Goal: Information Seeking & Learning: Find contact information

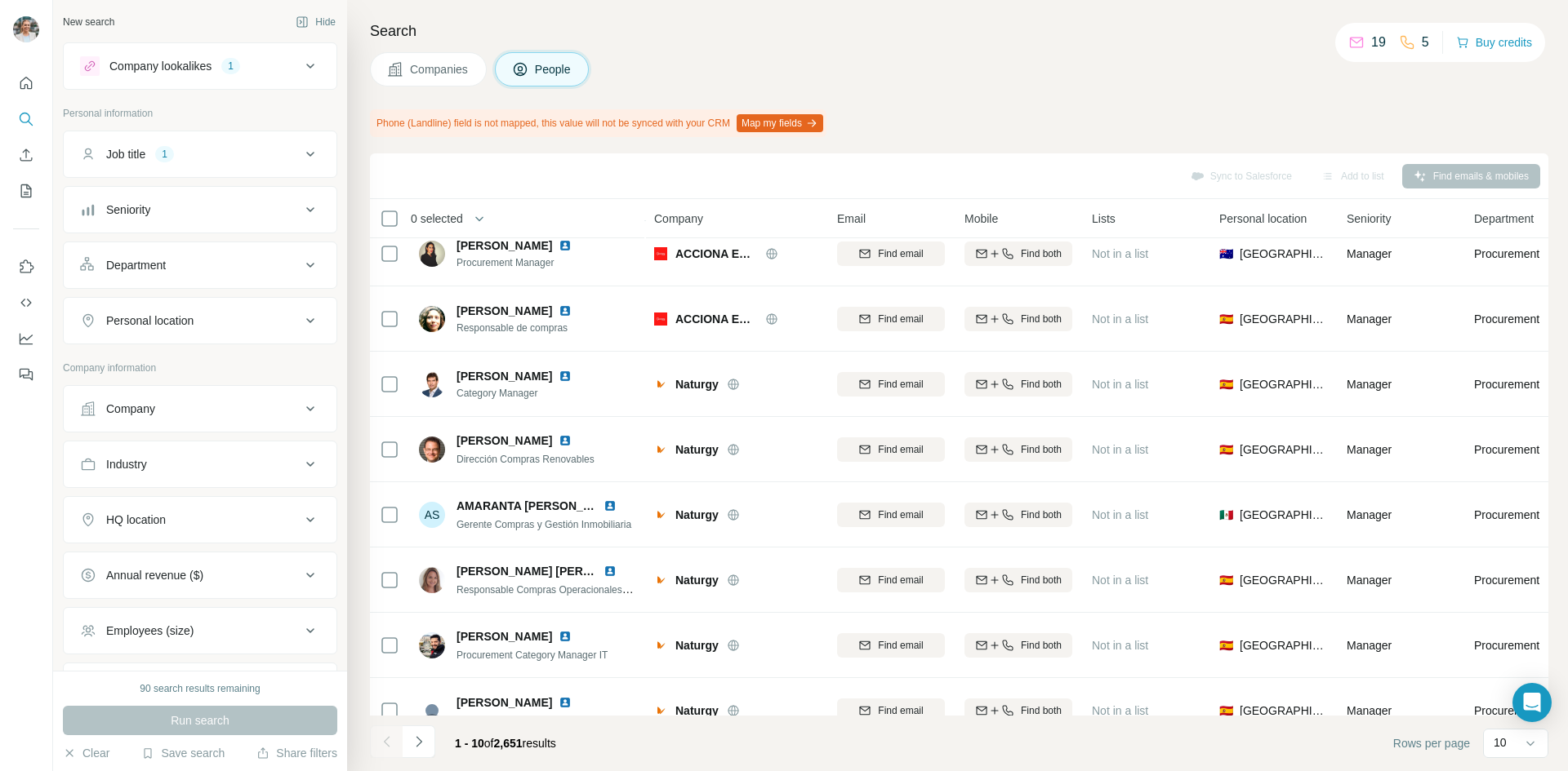
scroll to position [184, 0]
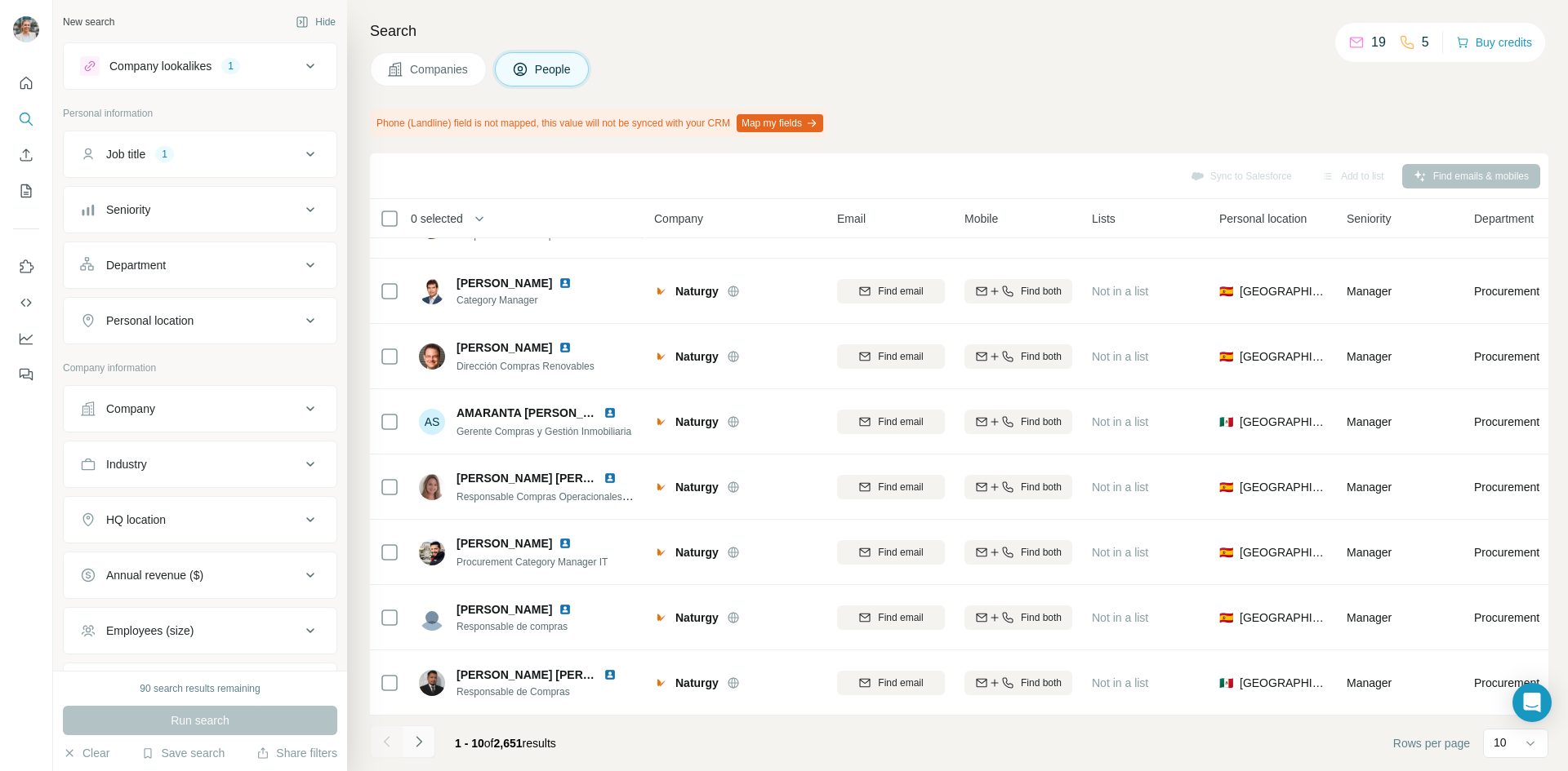
click at [425, 733] on button "Navigate to next page" at bounding box center [419, 742] width 33 height 33
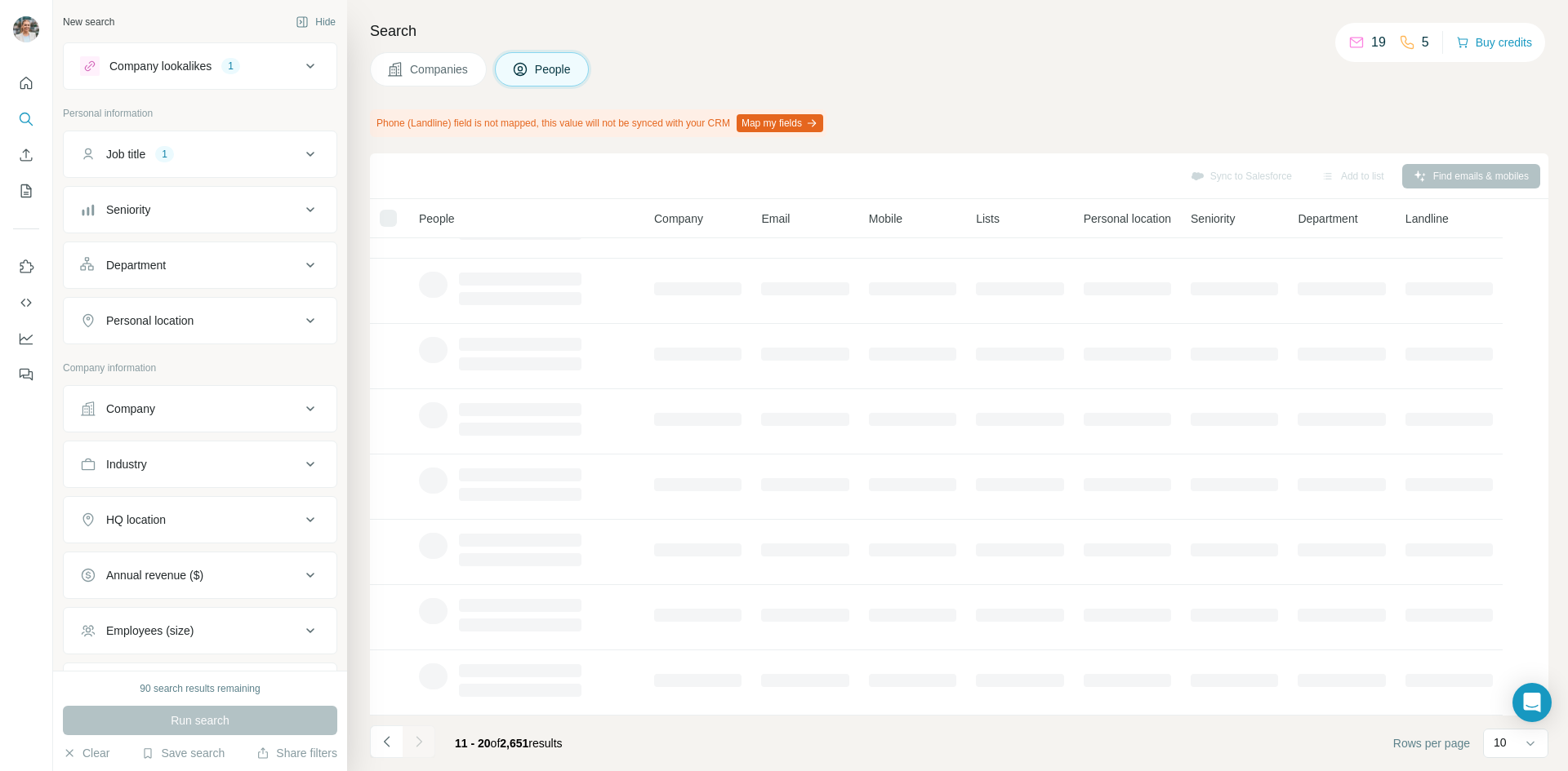
click at [162, 328] on button "Personal location" at bounding box center [199, 320] width 272 height 39
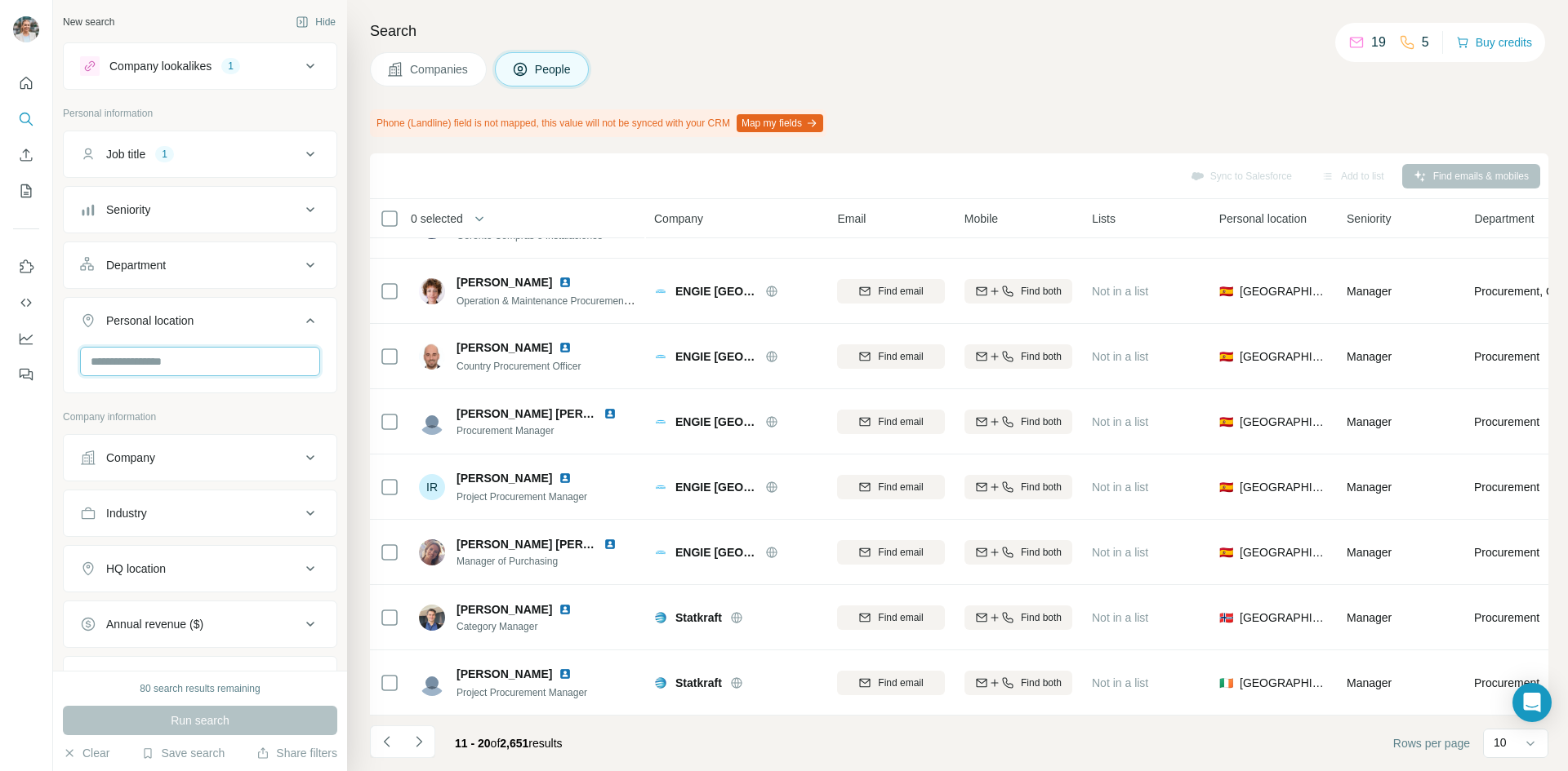
click at [154, 369] on input "text" at bounding box center [199, 361] width 240 height 29
type input "*"
type input "****"
click at [176, 386] on div "🇨🇦 [GEOGRAPHIC_DATA]" at bounding box center [194, 413] width 220 height 59
click at [171, 398] on div "🇨🇦 [GEOGRAPHIC_DATA]" at bounding box center [194, 405] width 200 height 20
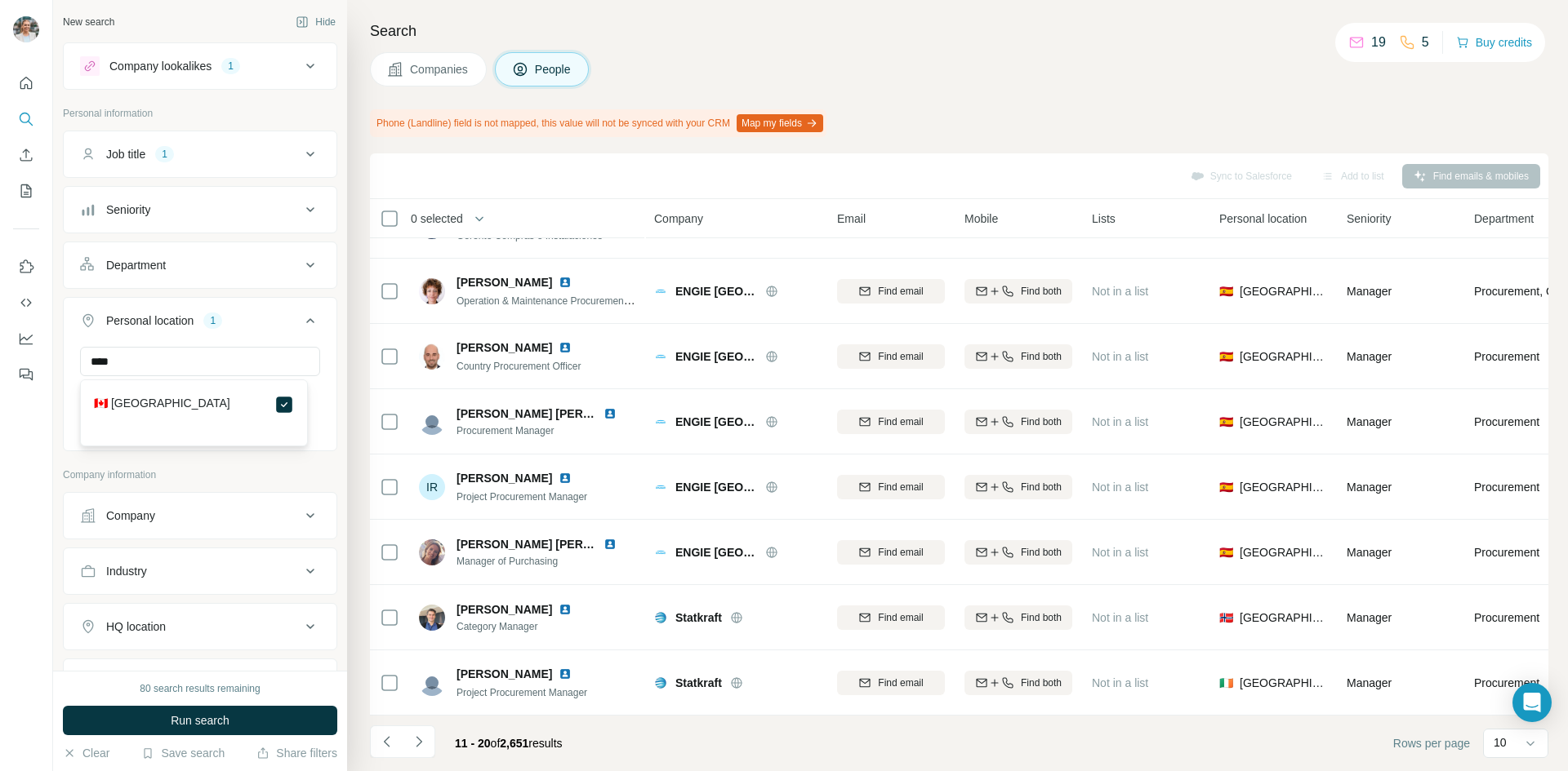
click at [301, 318] on icon at bounding box center [311, 321] width 20 height 20
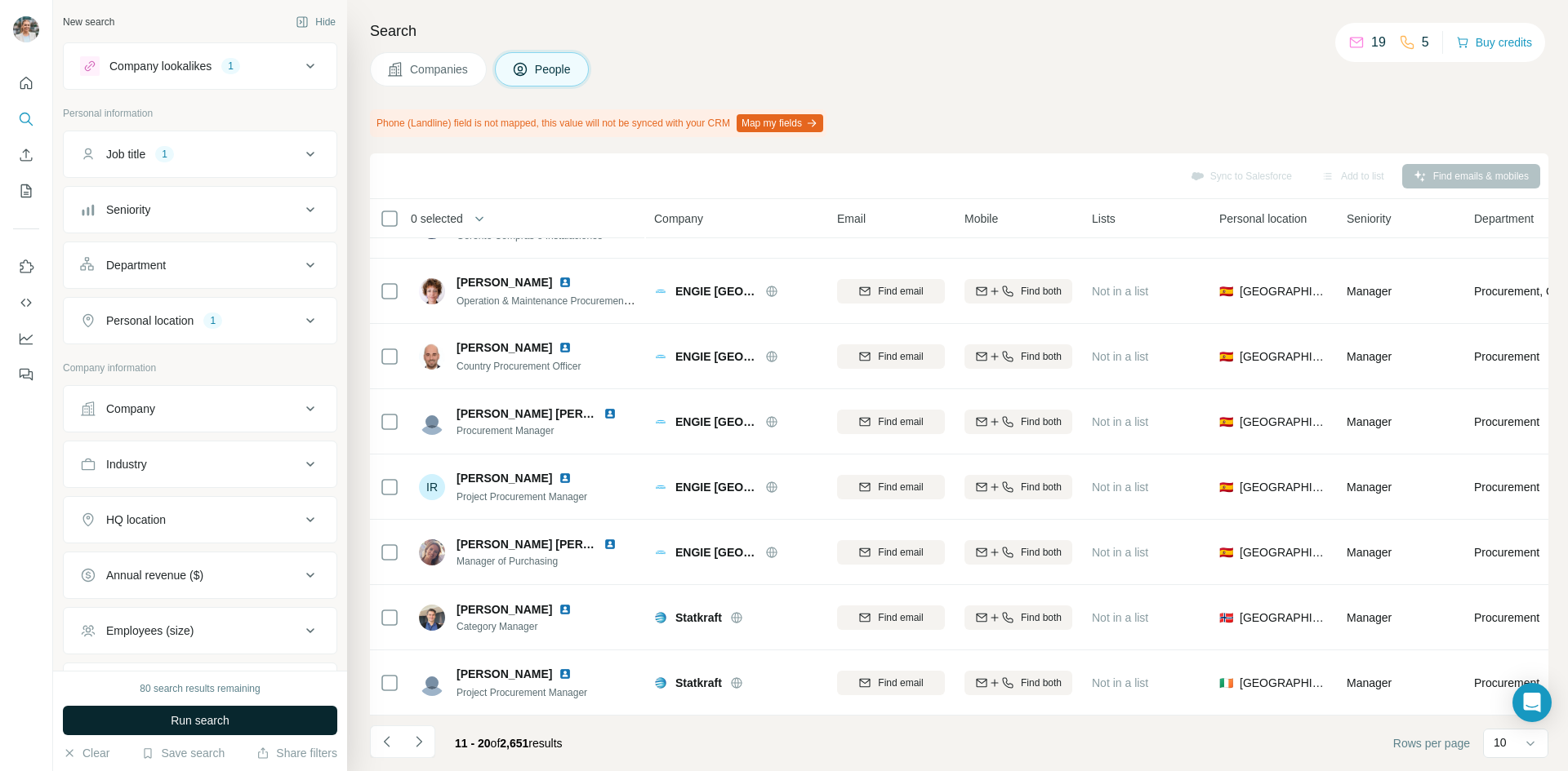
click at [216, 717] on span "Run search" at bounding box center [199, 720] width 59 height 16
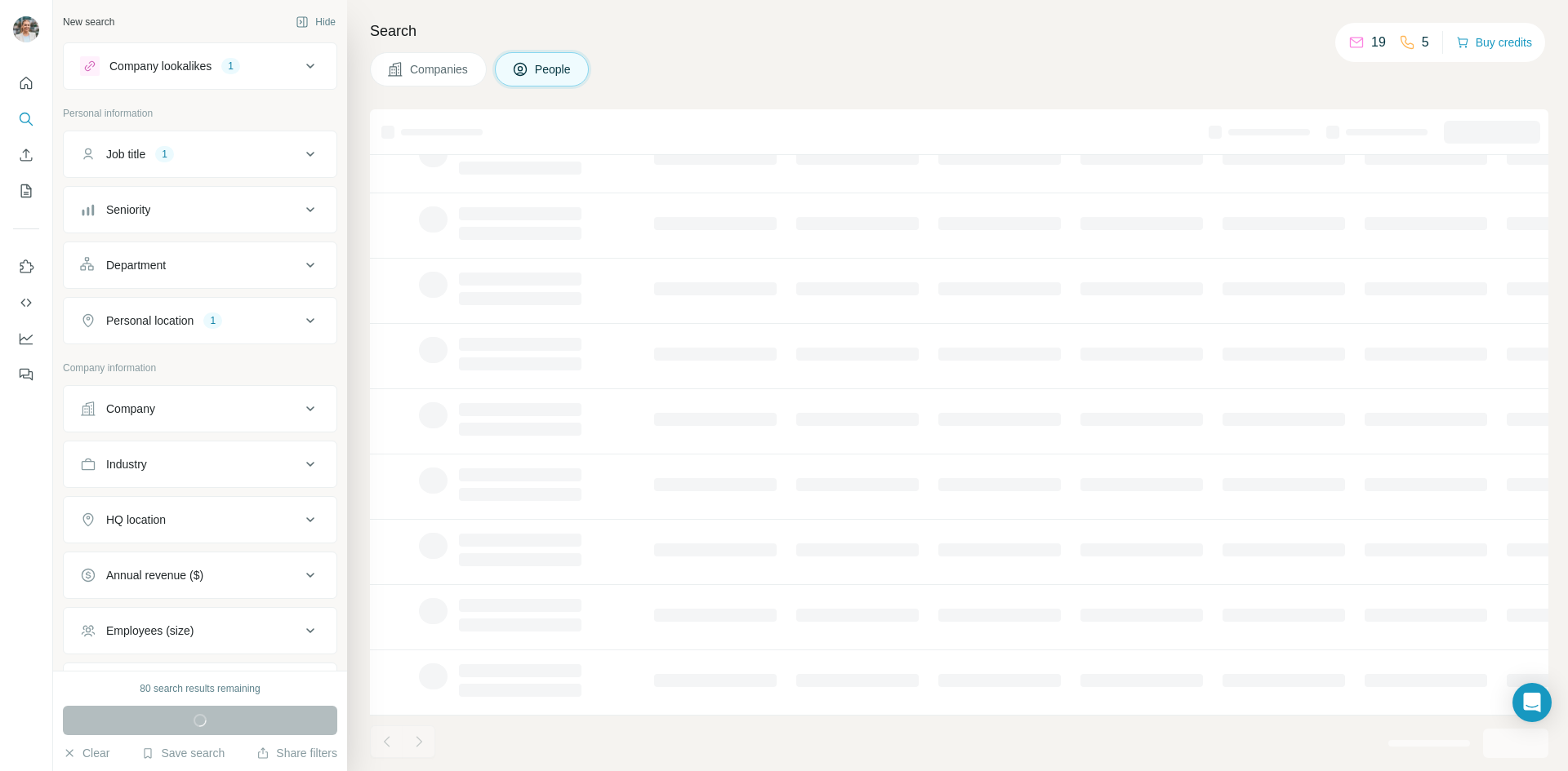
scroll to position [184, 0]
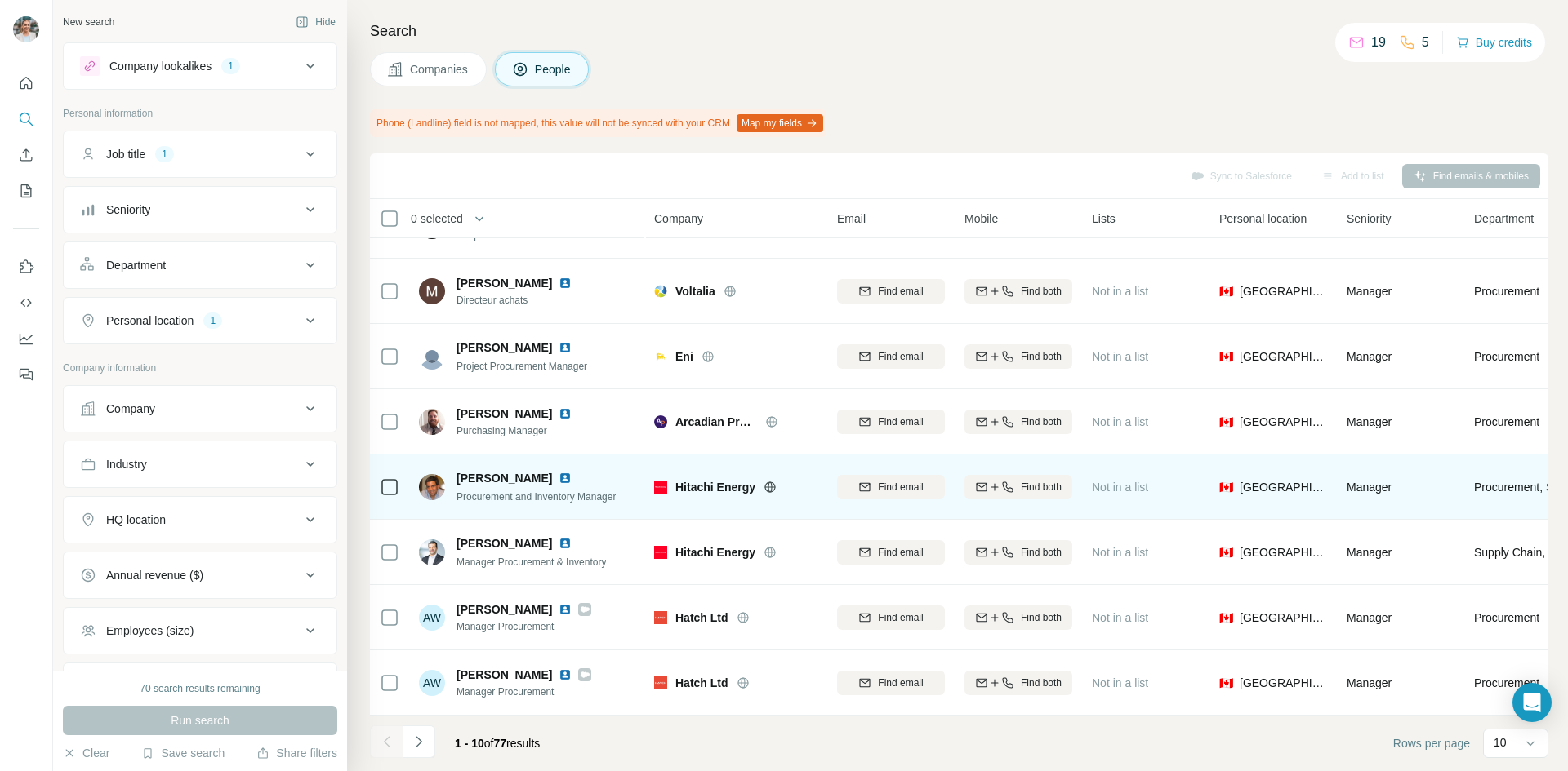
click at [559, 471] on img at bounding box center [565, 478] width 13 height 13
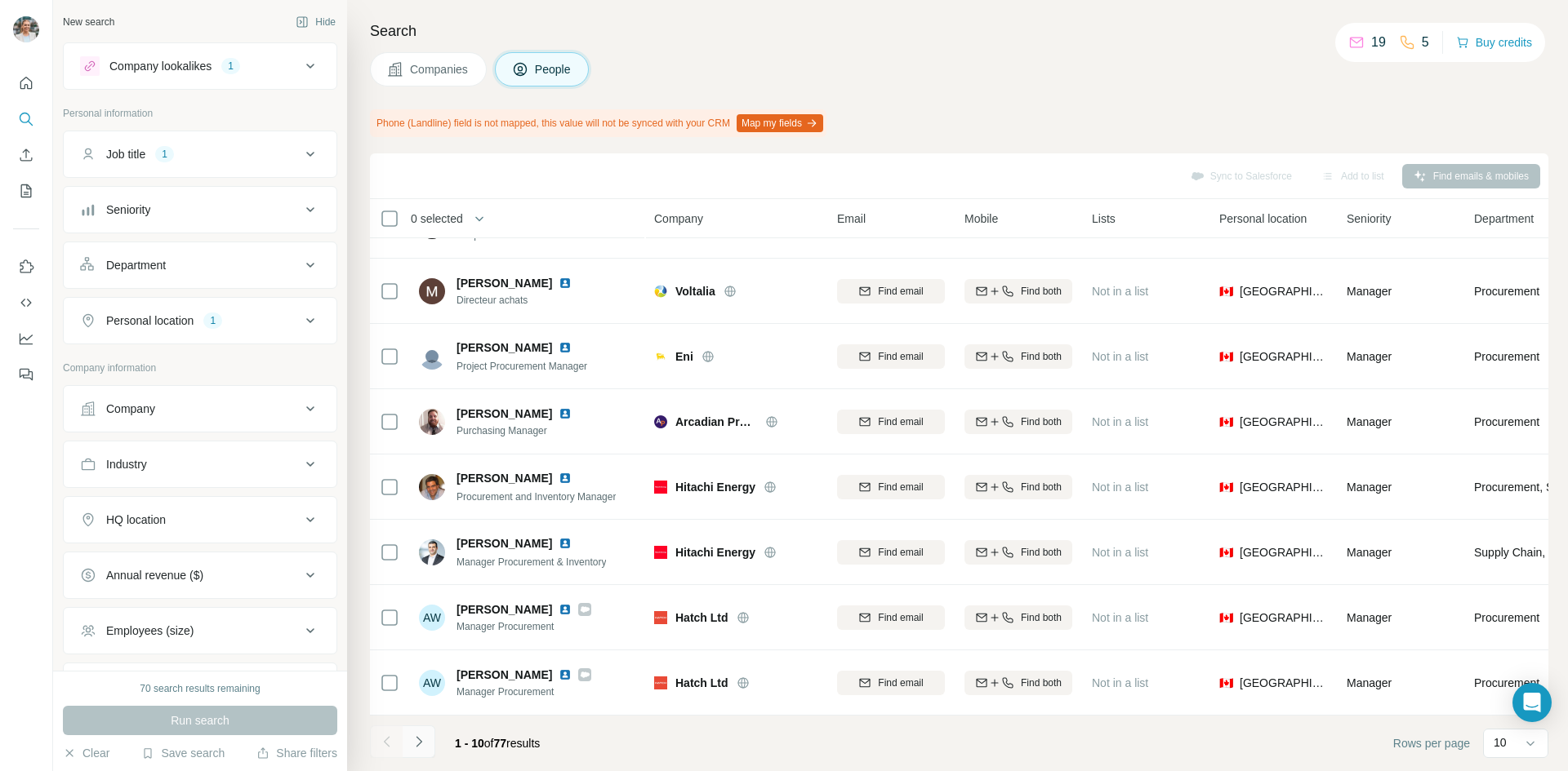
click at [420, 737] on icon "Navigate to next page" at bounding box center [419, 742] width 16 height 16
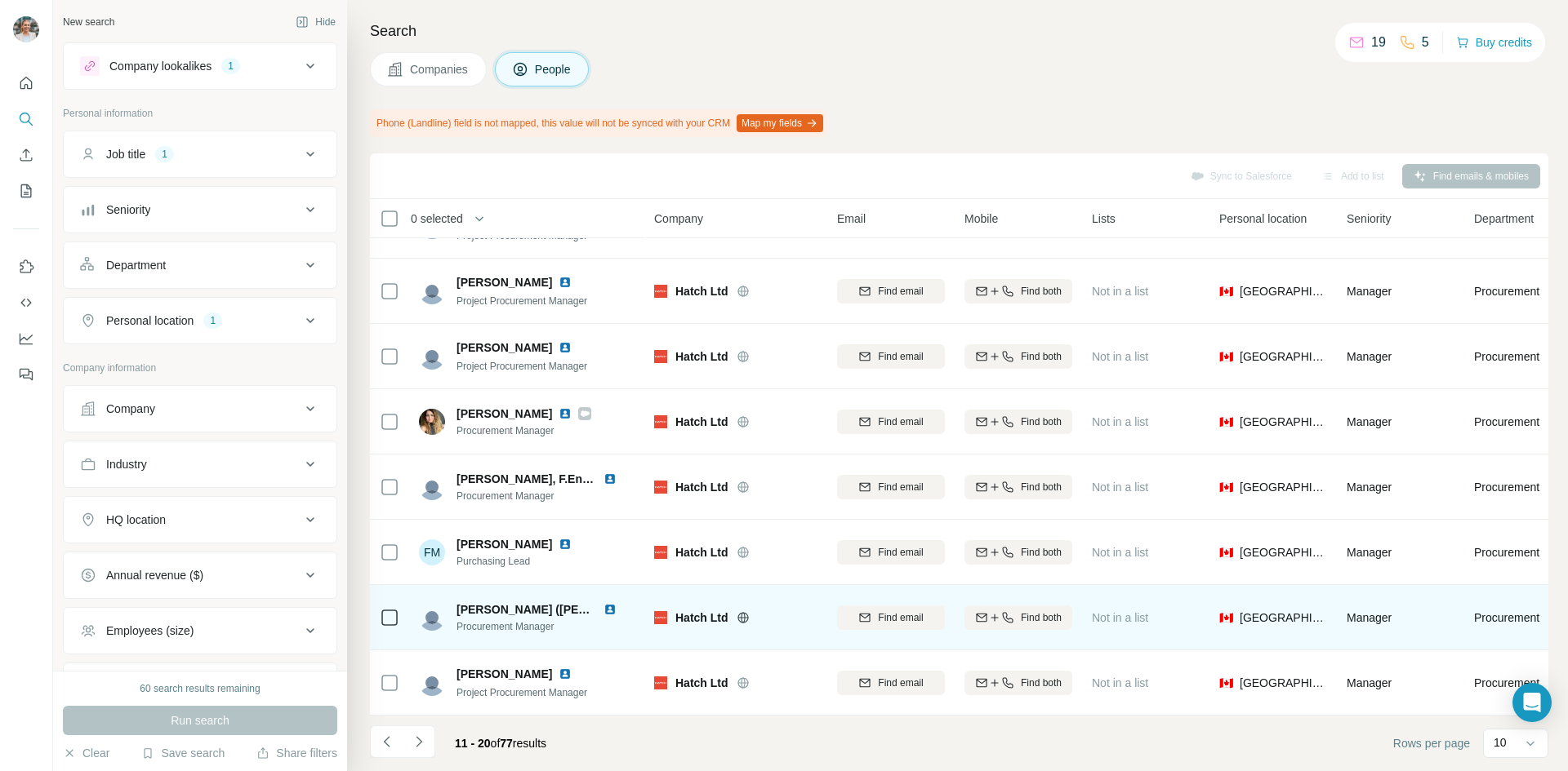
click at [609, 603] on img at bounding box center [609, 609] width 13 height 13
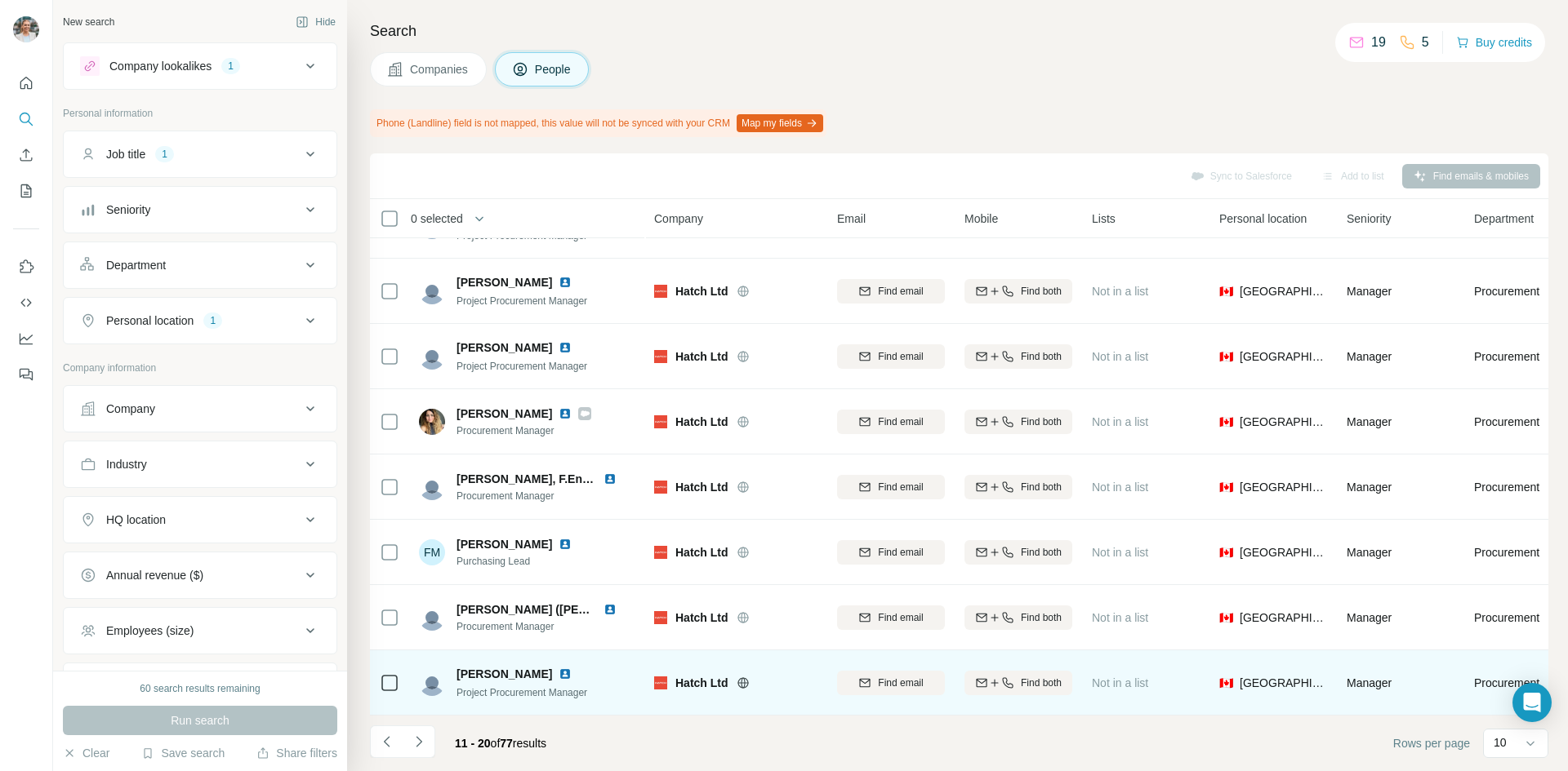
click at [570, 668] on img at bounding box center [565, 674] width 13 height 13
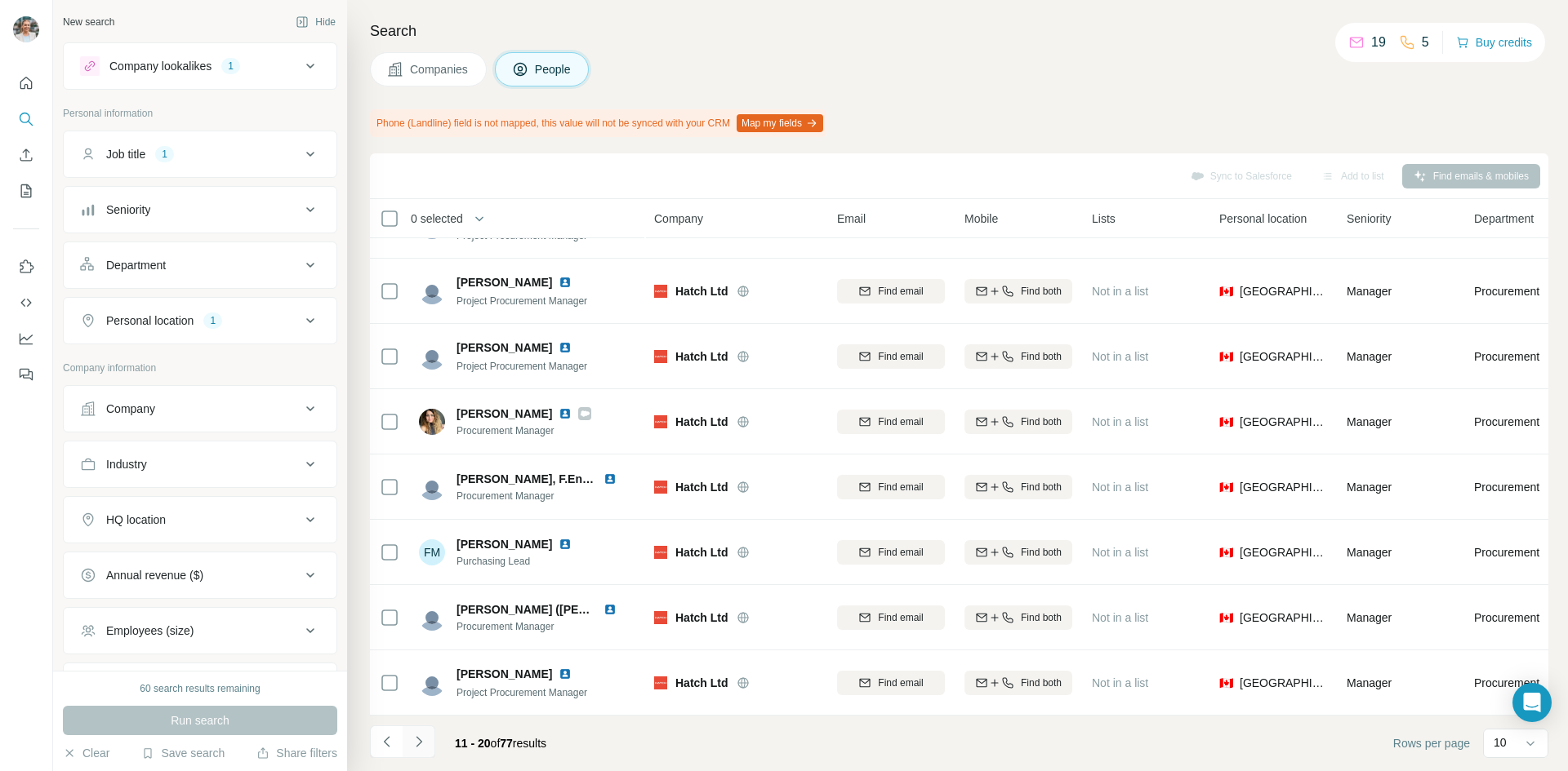
click at [412, 750] on button "Navigate to next page" at bounding box center [419, 742] width 33 height 33
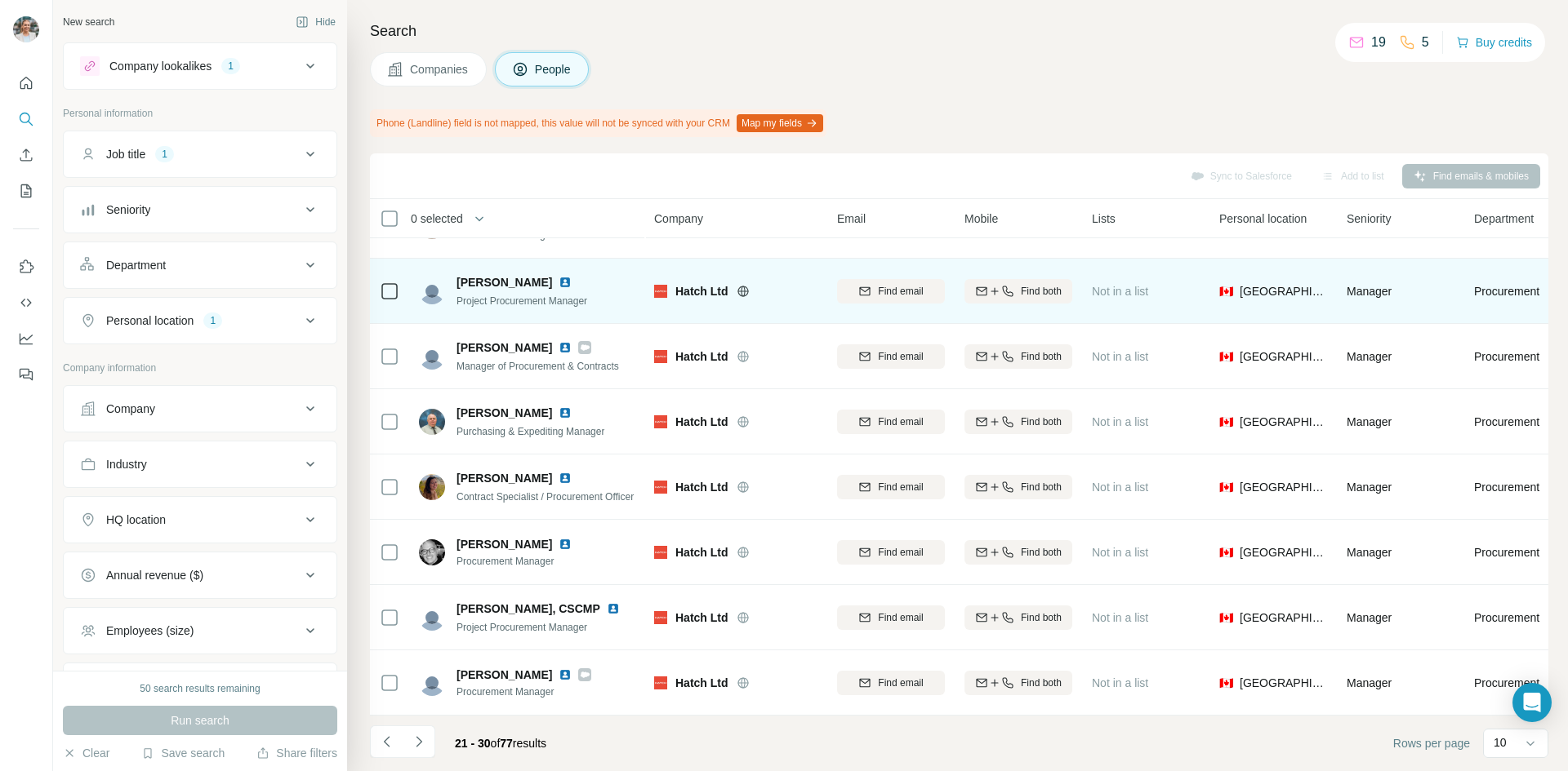
click at [559, 276] on img at bounding box center [565, 282] width 13 height 13
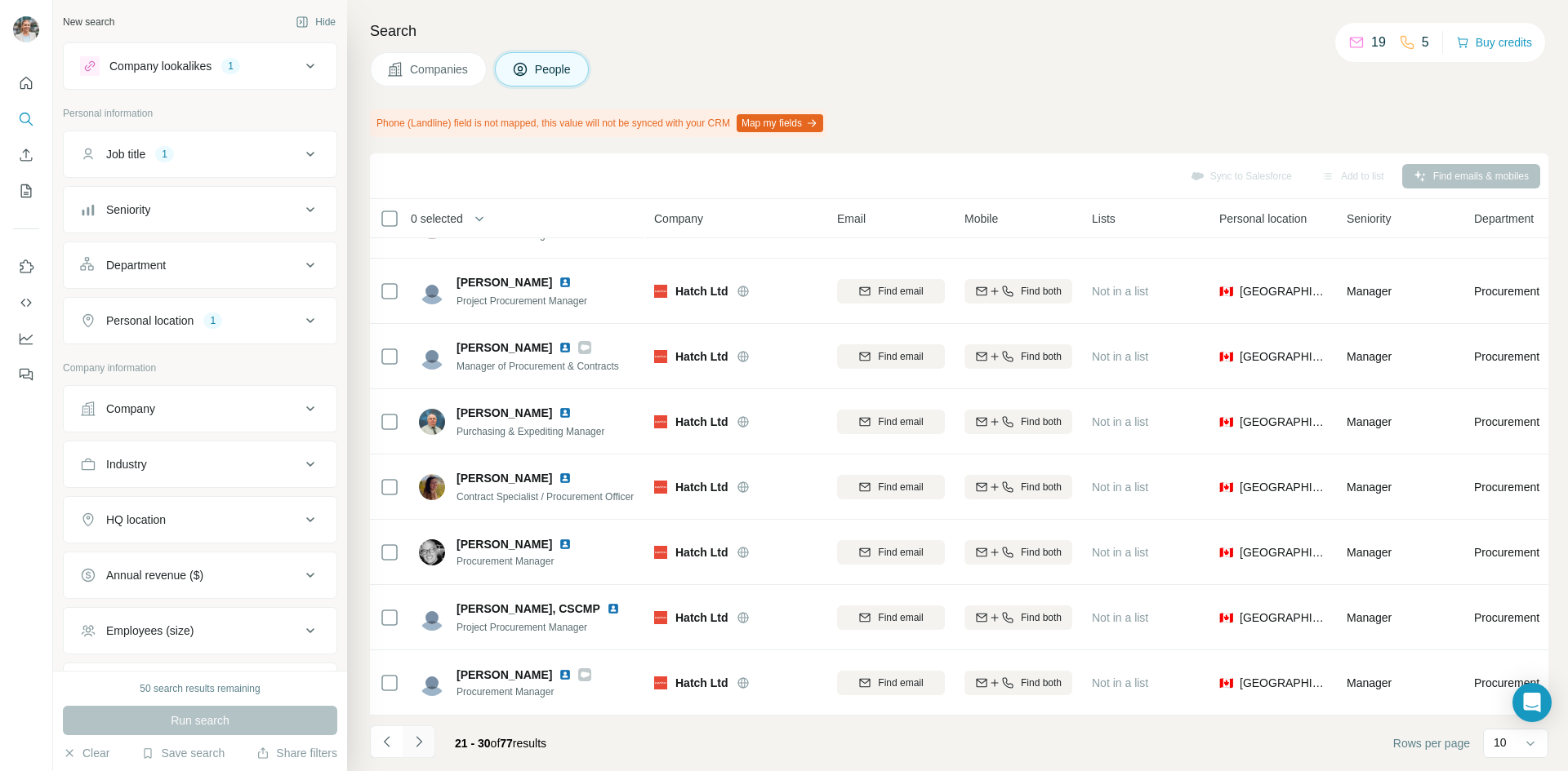
click at [418, 729] on button "Navigate to next page" at bounding box center [419, 742] width 33 height 33
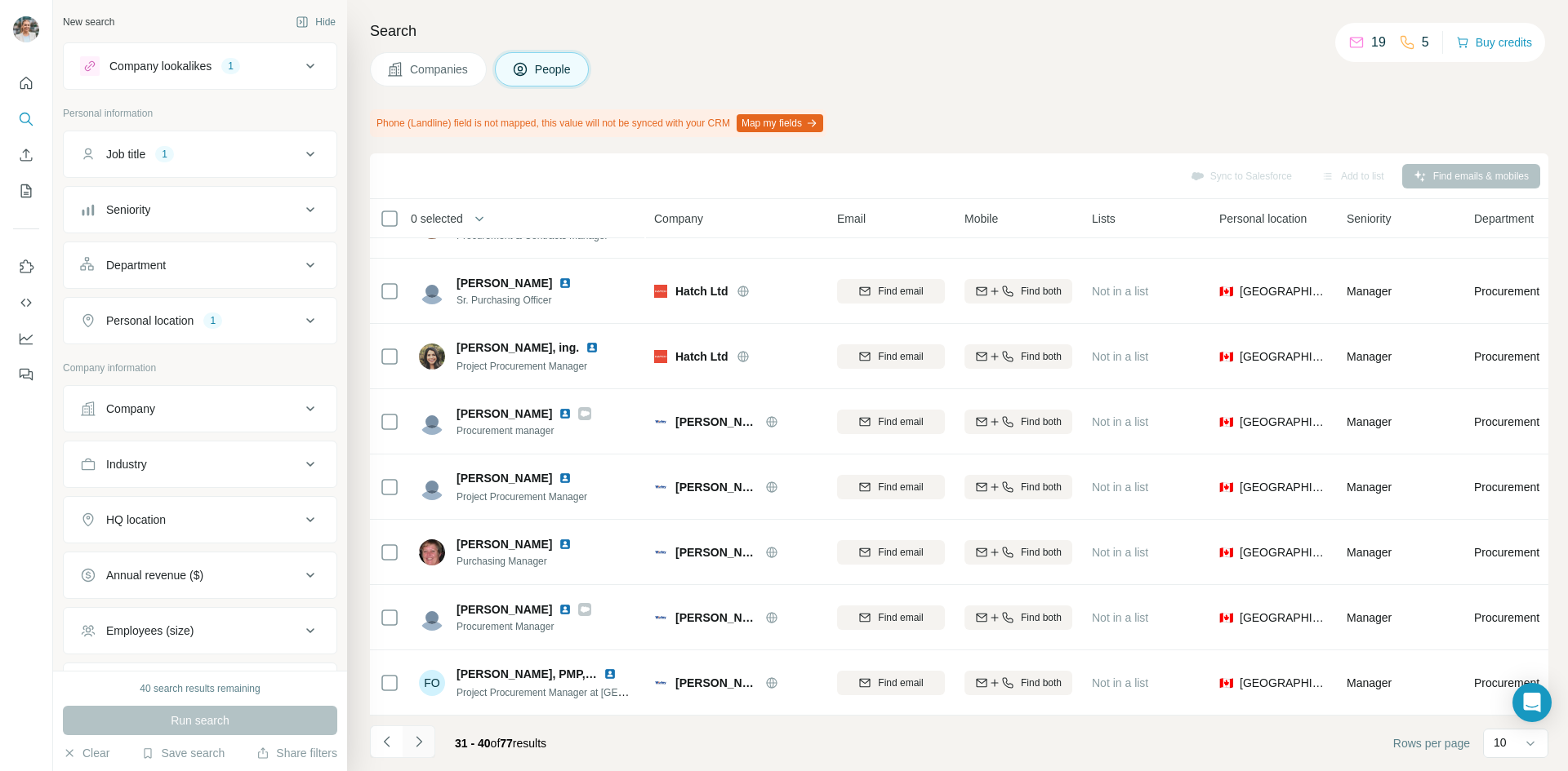
click at [412, 738] on icon "Navigate to next page" at bounding box center [419, 742] width 16 height 16
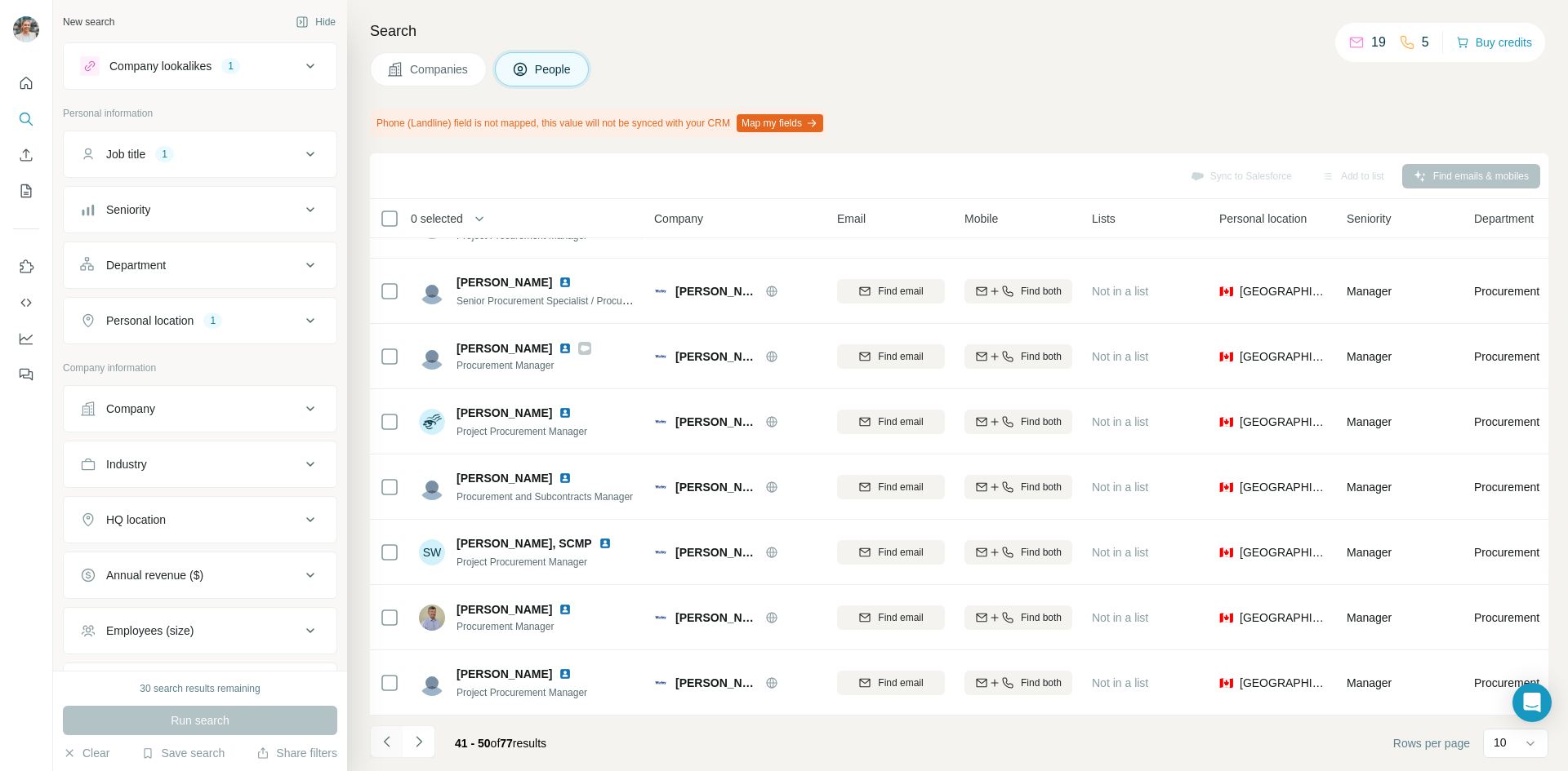
click at [395, 743] on icon "Navigate to previous page" at bounding box center [387, 742] width 16 height 16
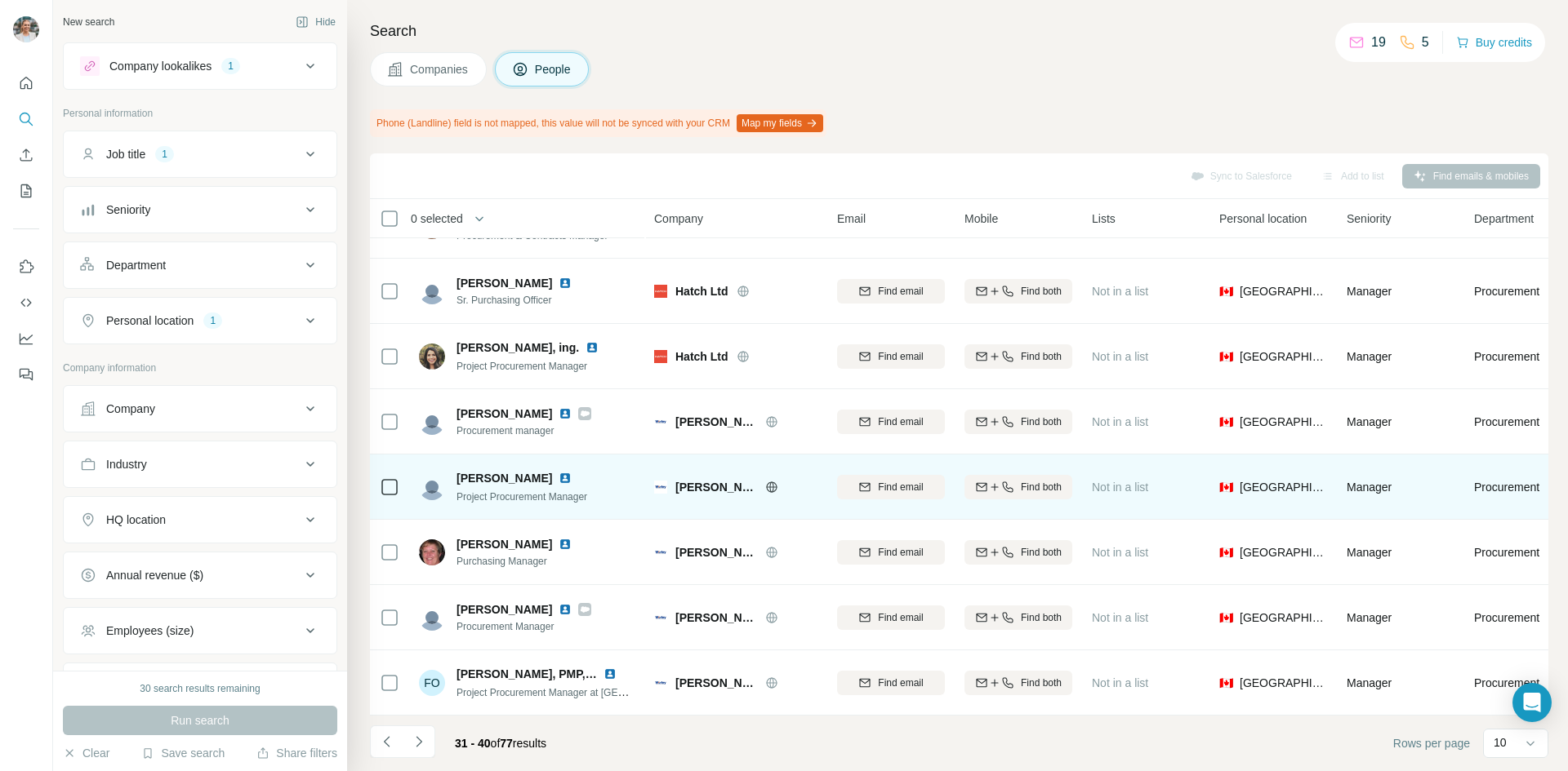
scroll to position [0, 0]
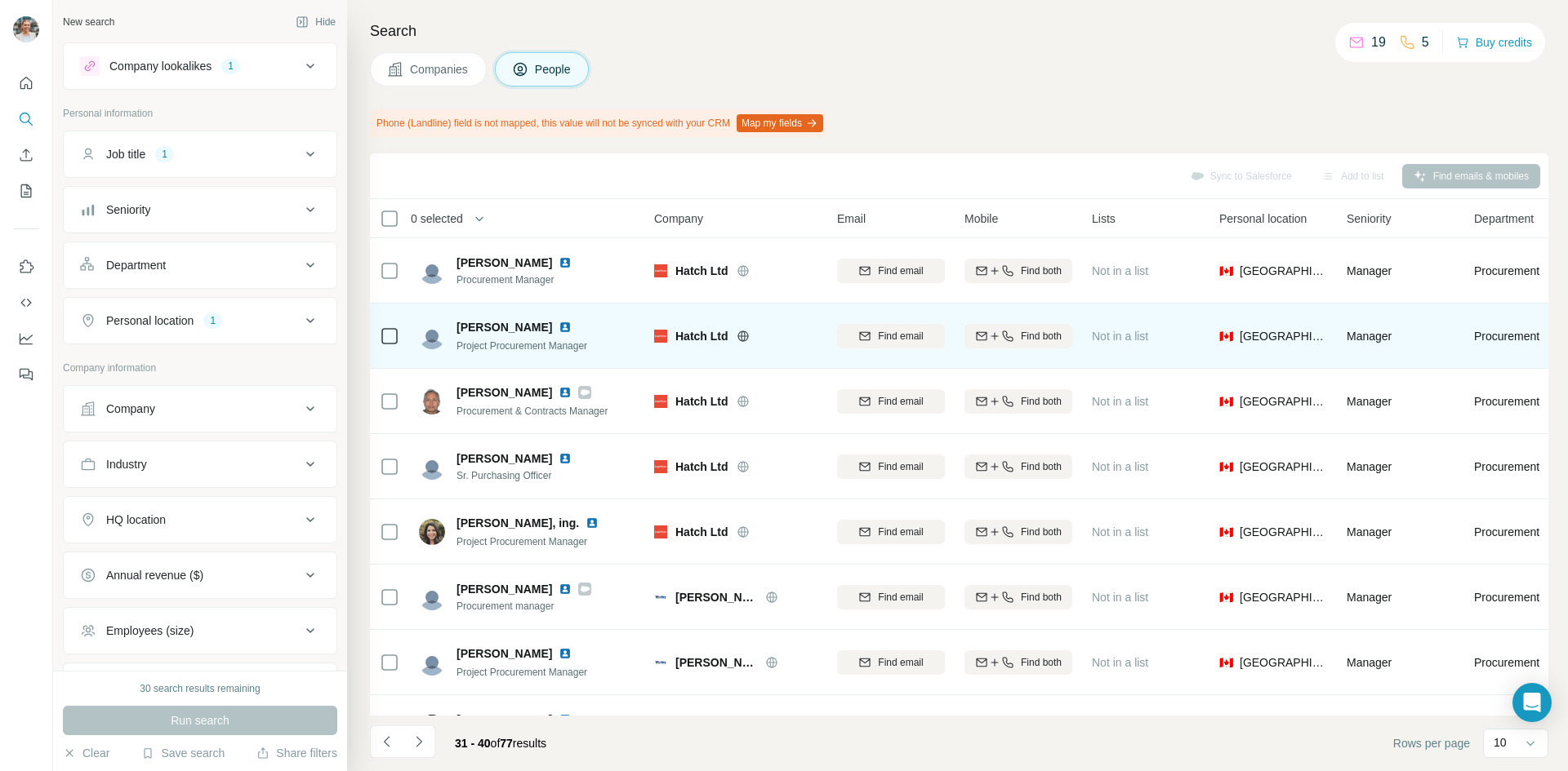
click at [559, 320] on img at bounding box center [565, 327] width 13 height 13
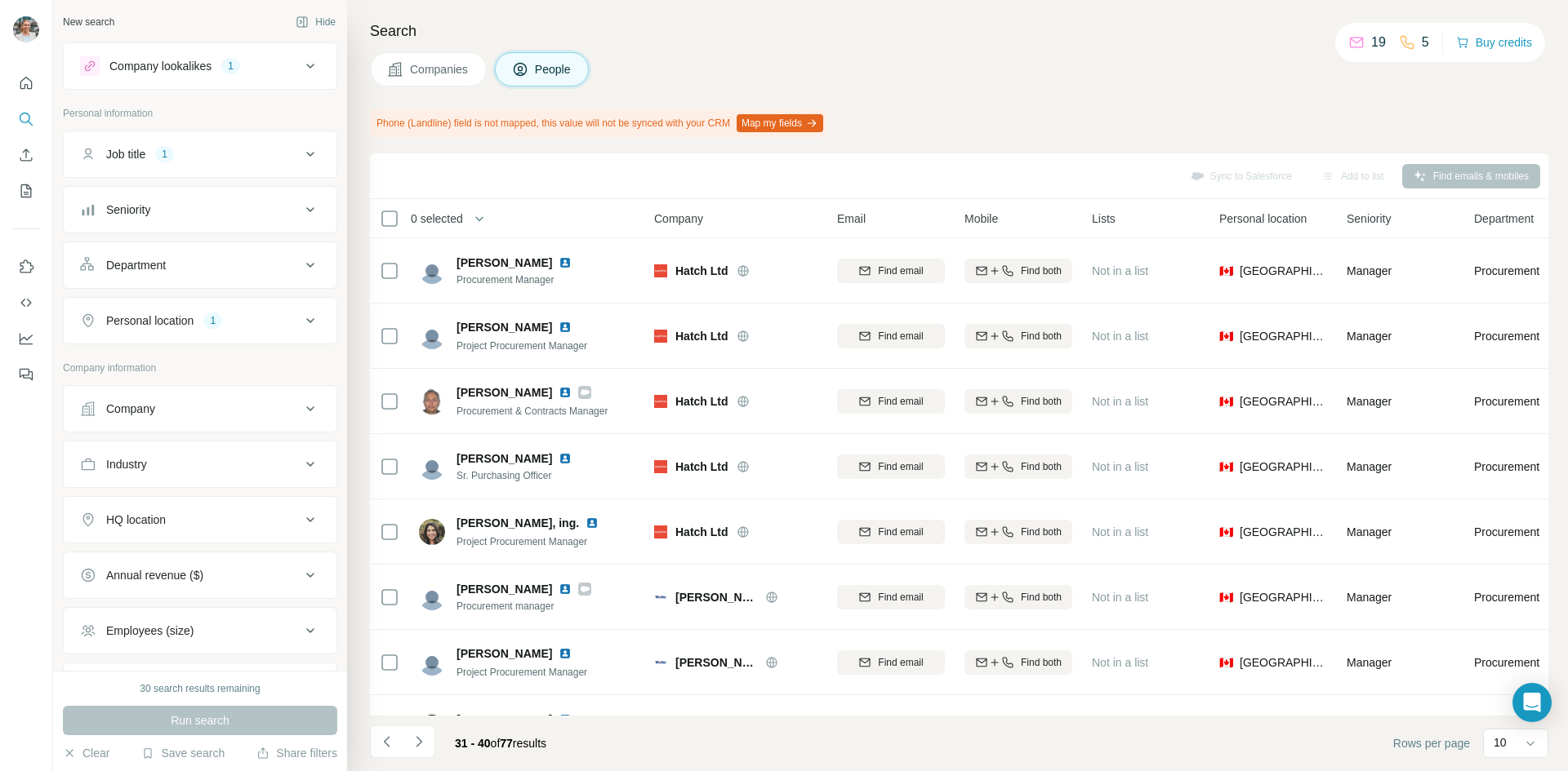
click at [436, 745] on div "31 - 40 of 77 results" at bounding box center [464, 744] width 189 height 36
click at [420, 735] on icon "Navigate to next page" at bounding box center [419, 742] width 16 height 16
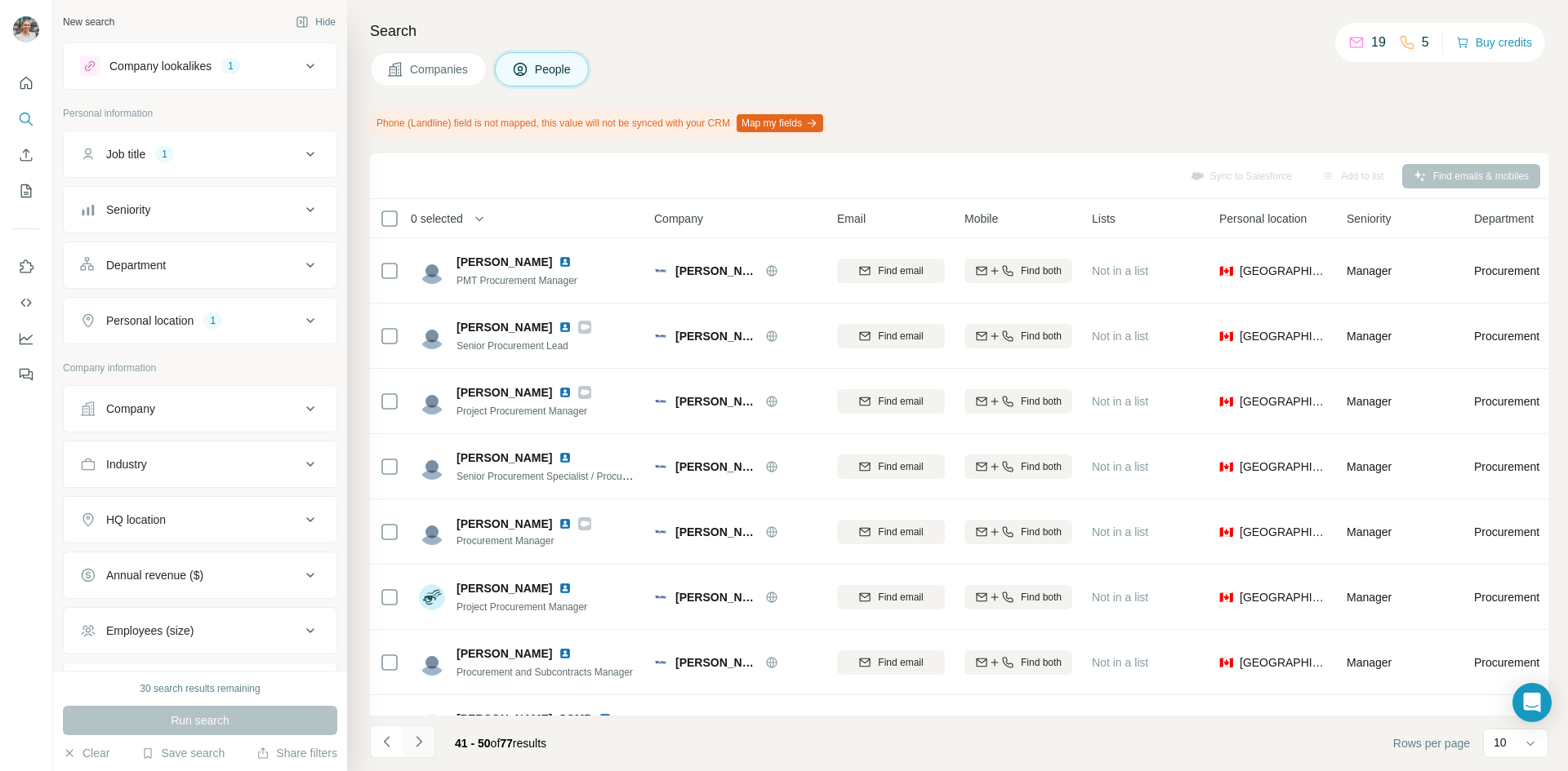
click at [421, 736] on icon "Navigate to next page" at bounding box center [419, 742] width 16 height 16
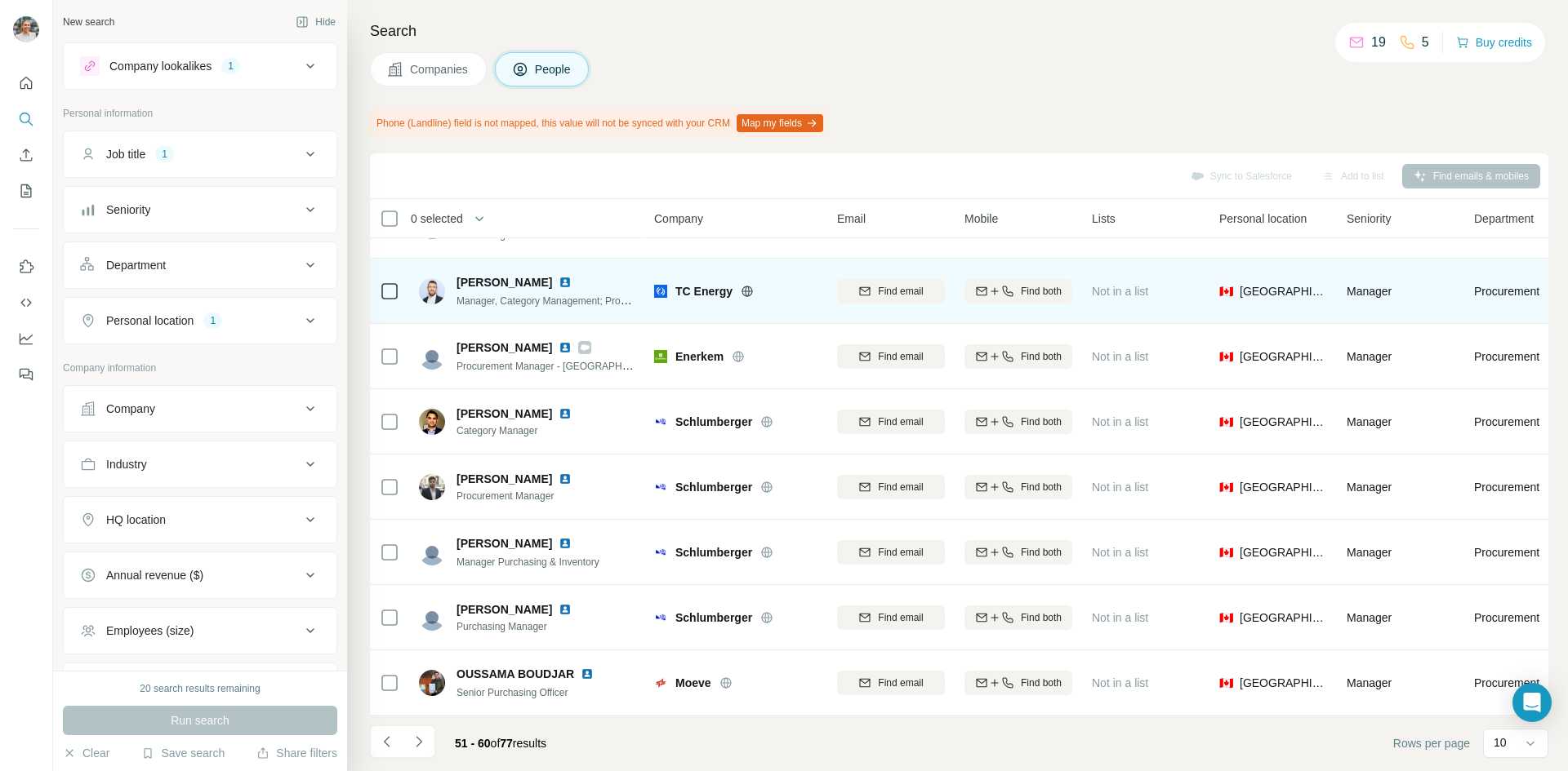
scroll to position [184, 0]
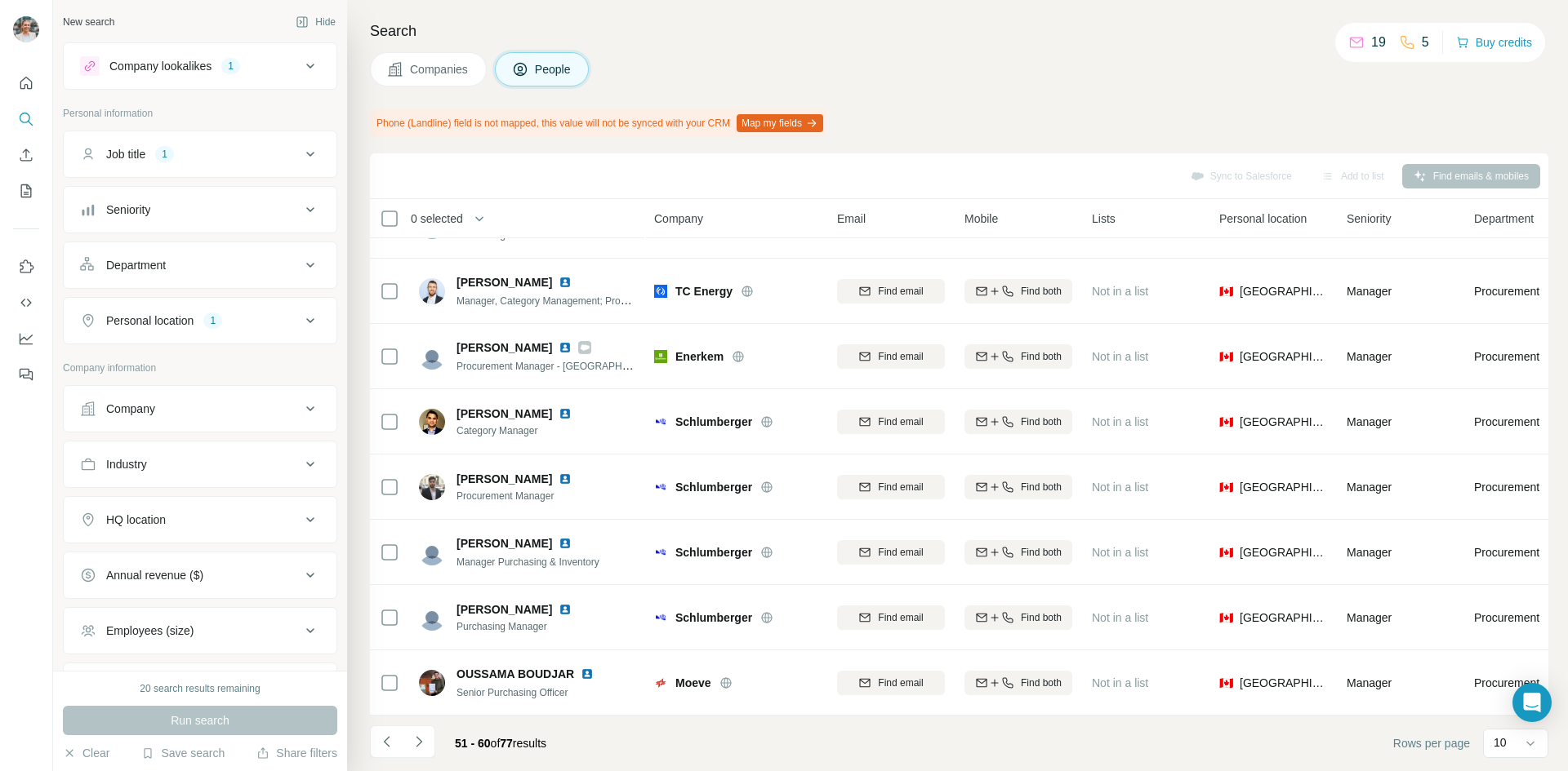
click at [415, 742] on icon "Navigate to next page" at bounding box center [419, 742] width 16 height 16
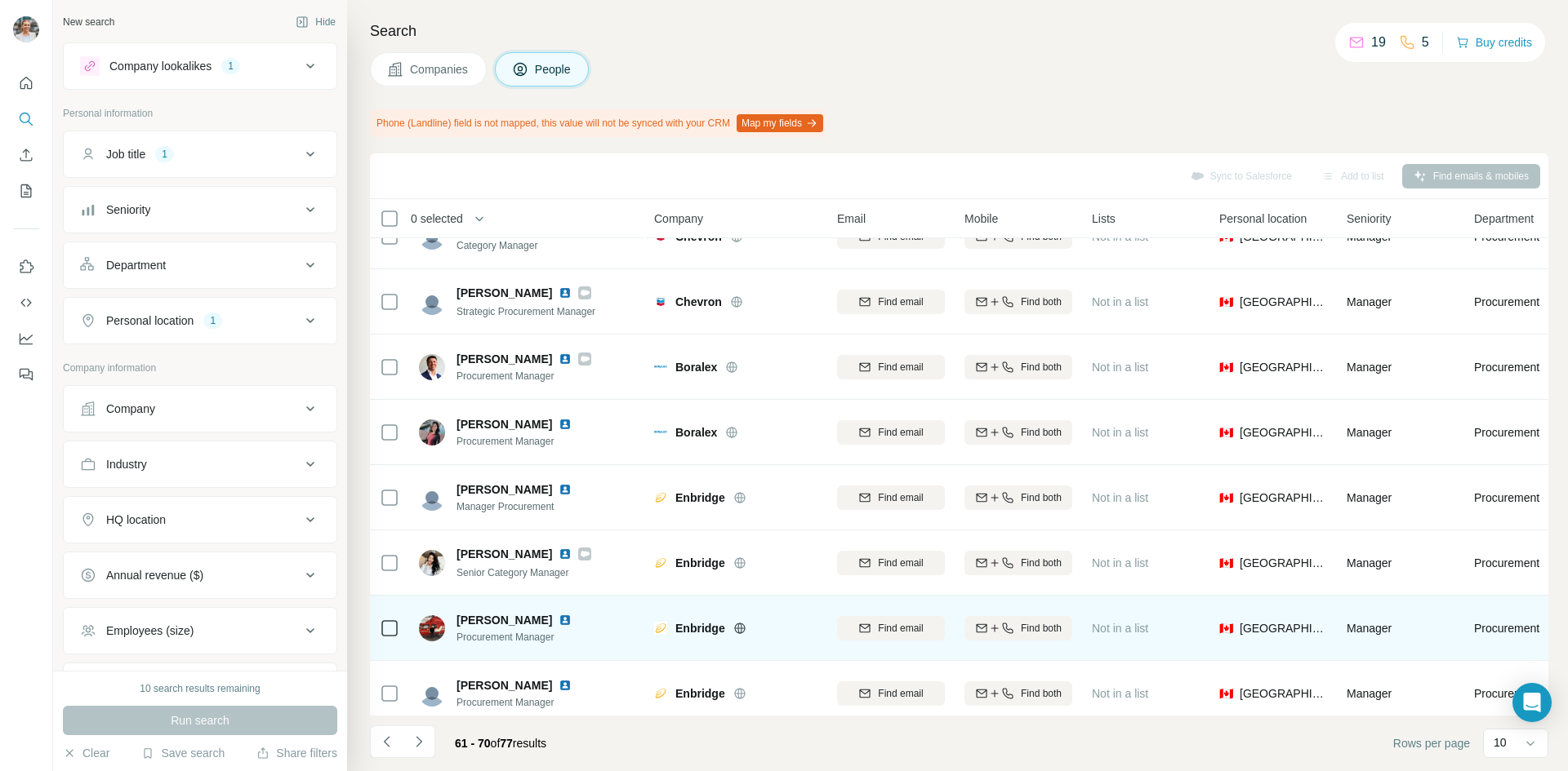
scroll to position [21, 0]
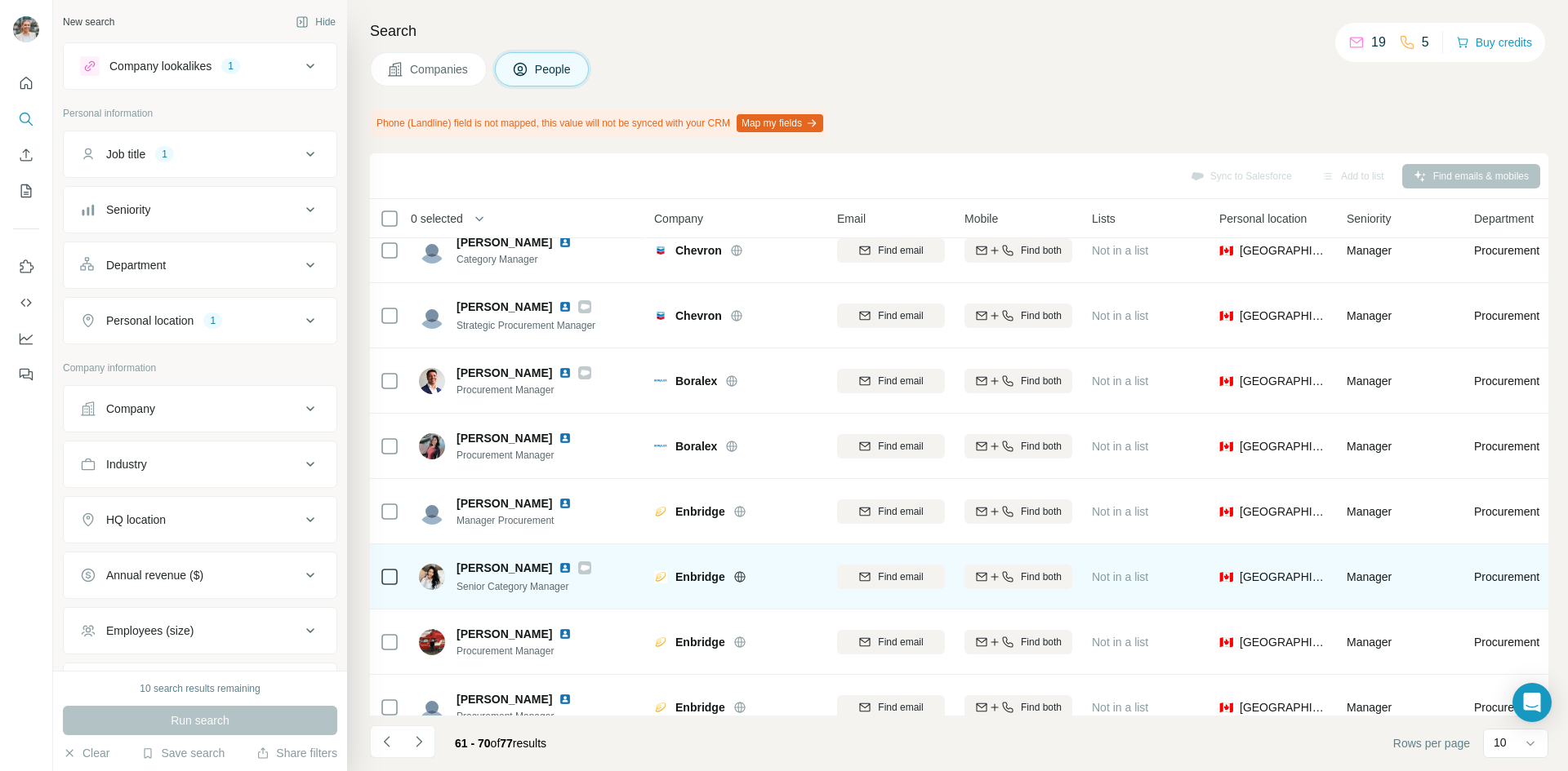
click at [560, 564] on img at bounding box center [565, 567] width 13 height 13
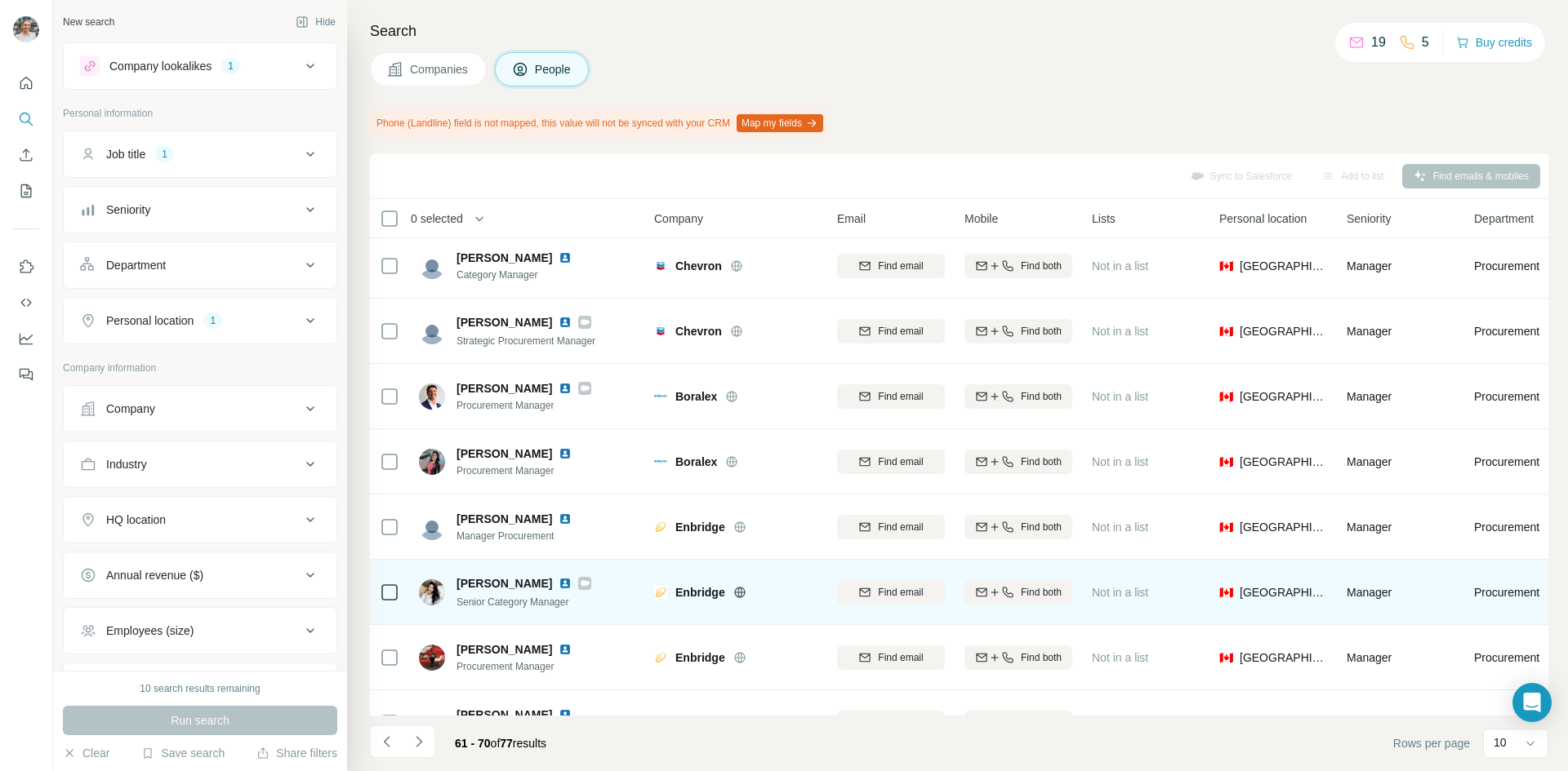
scroll to position [0, 0]
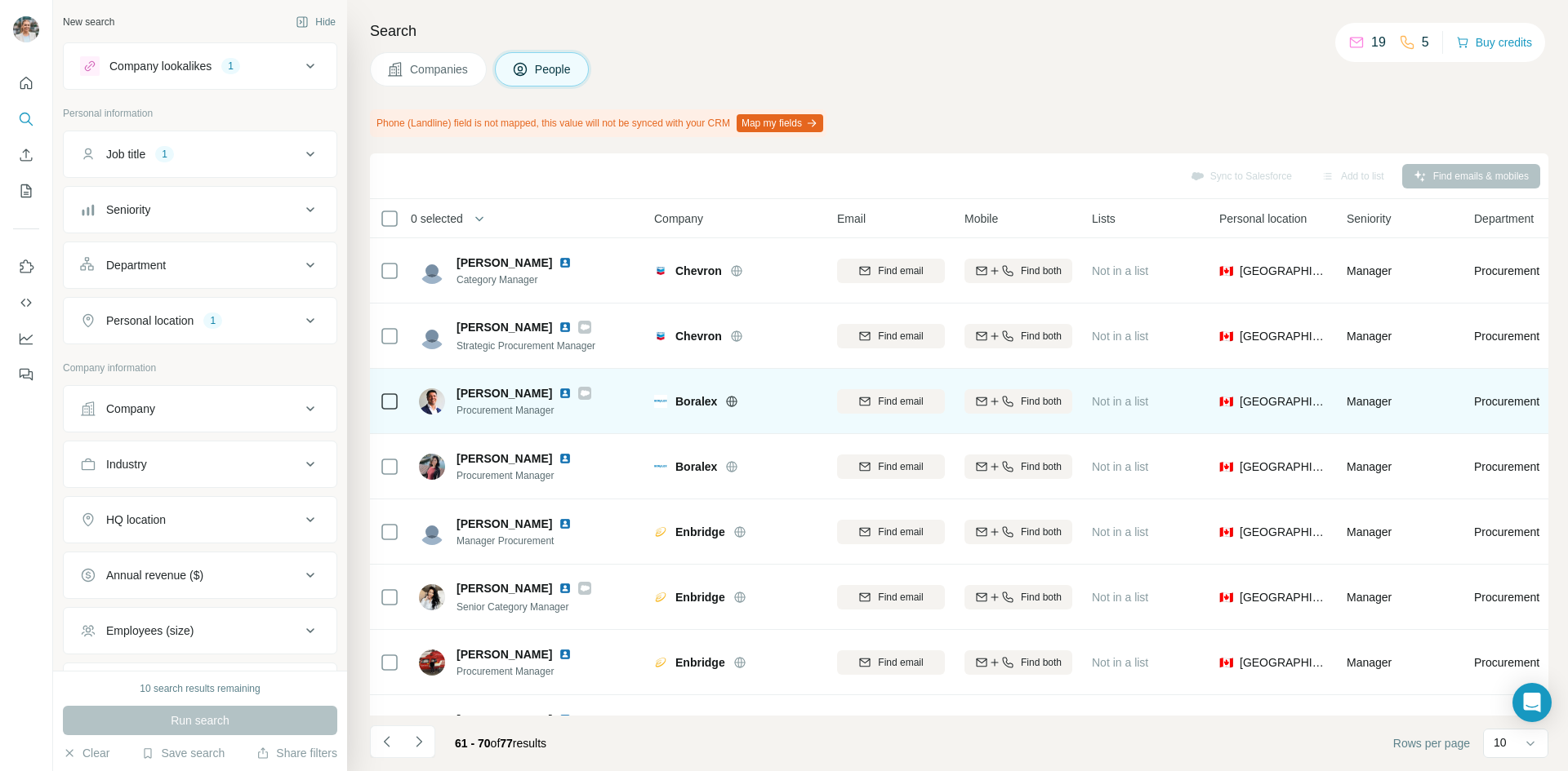
click at [559, 395] on img at bounding box center [565, 393] width 13 height 13
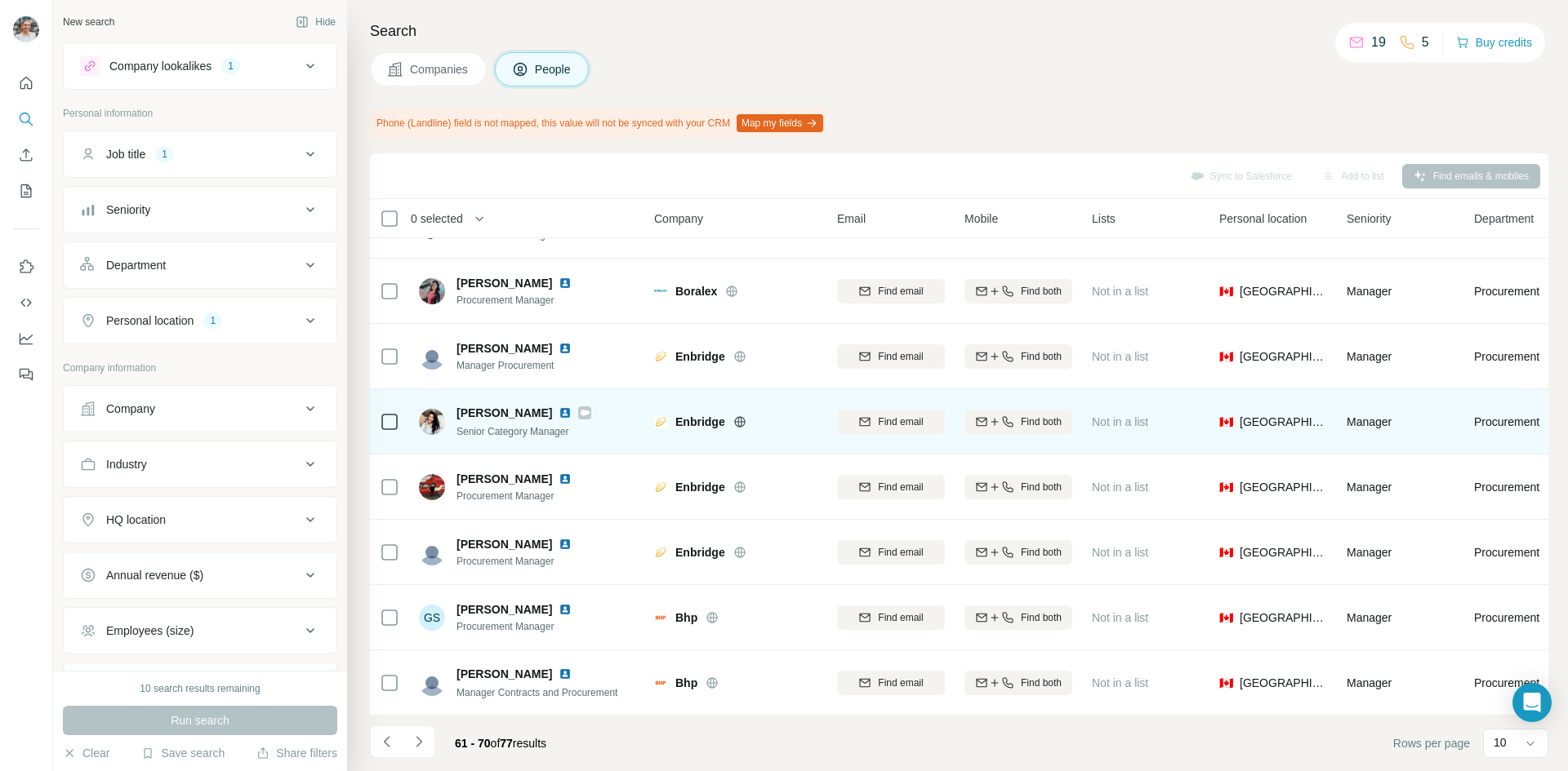
scroll to position [184, 0]
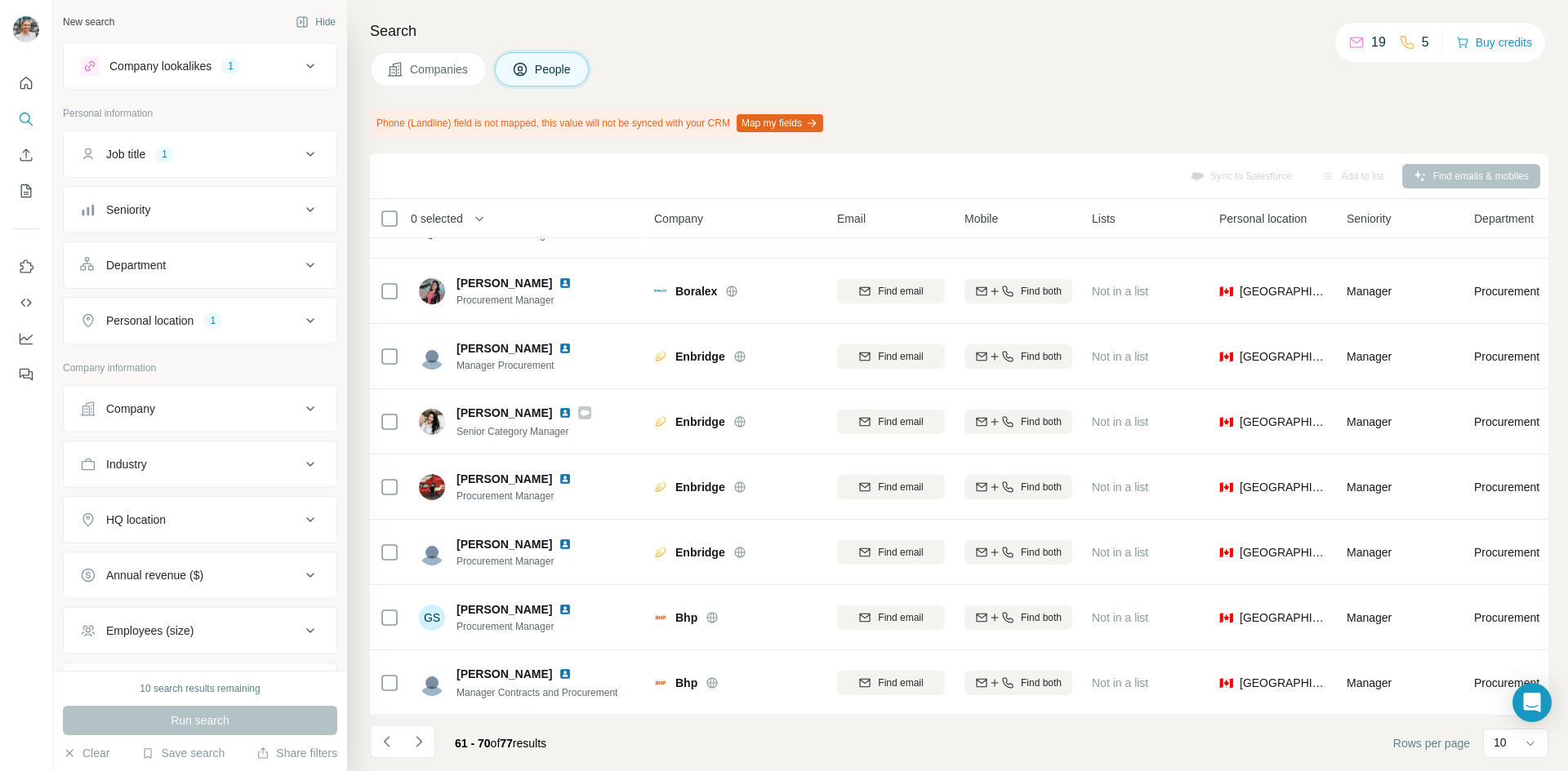
click at [420, 744] on icon "Navigate to next page" at bounding box center [419, 742] width 16 height 16
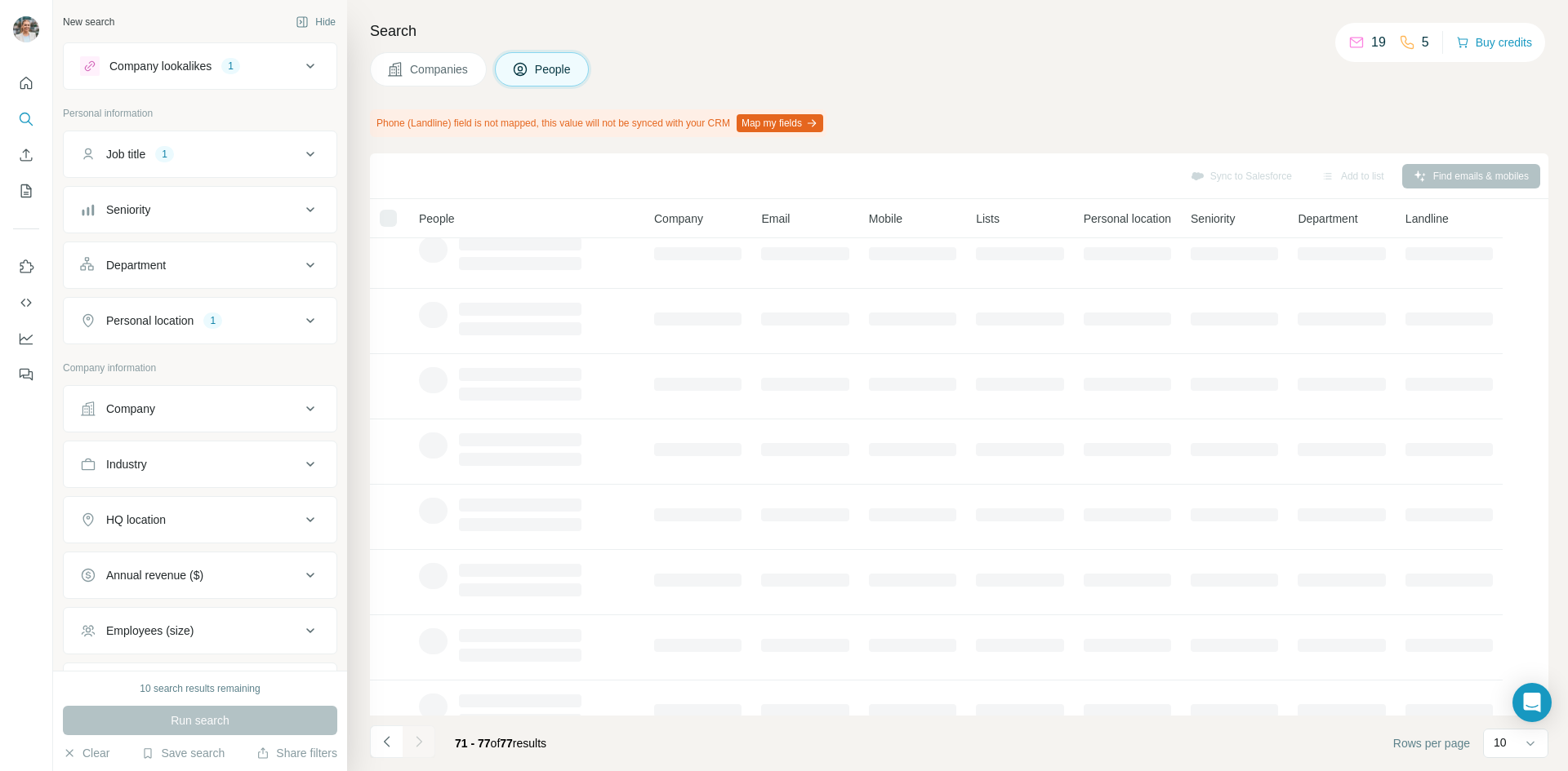
scroll to position [0, 0]
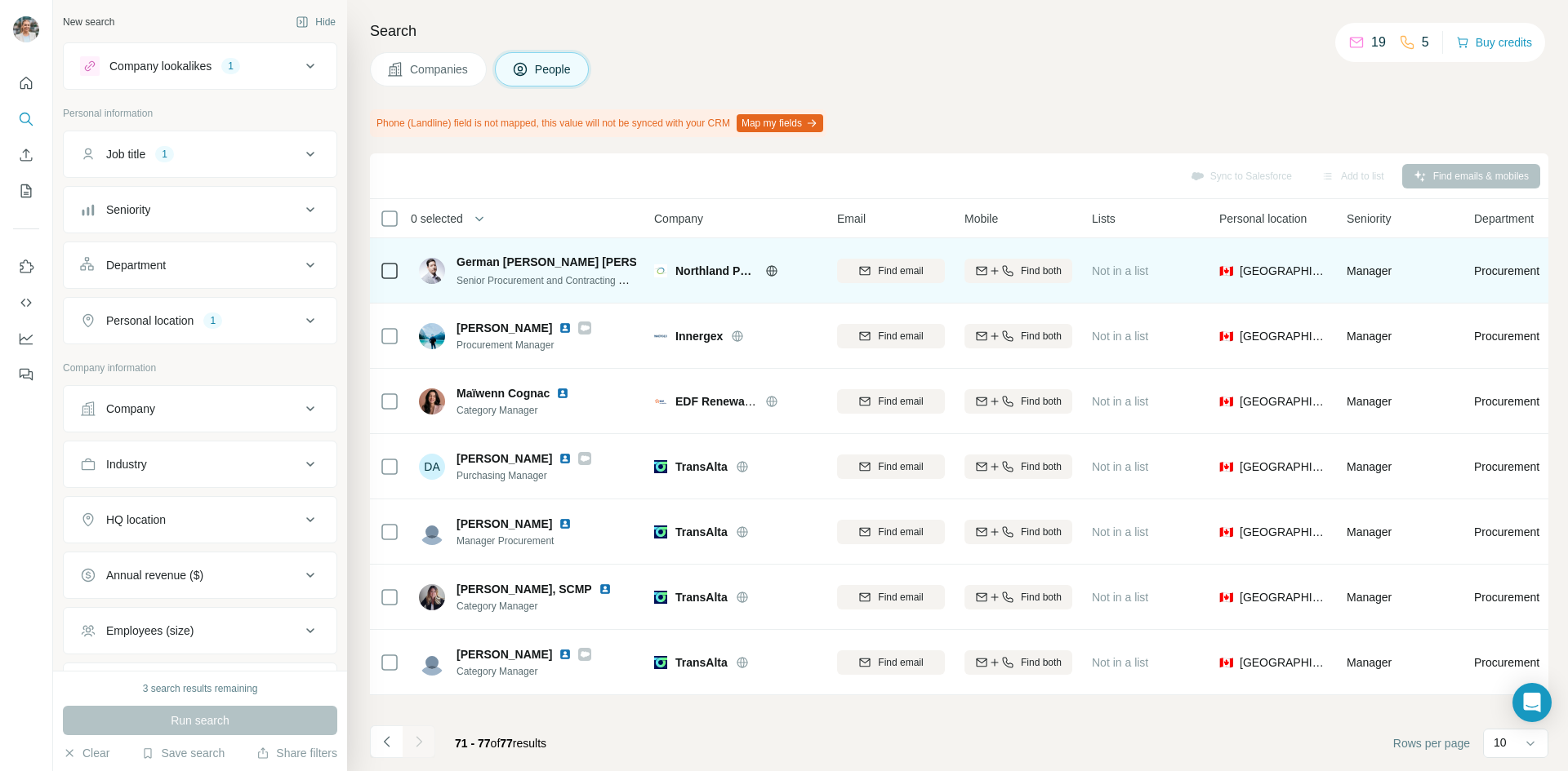
click at [704, 259] on img at bounding box center [711, 262] width 13 height 13
